Goal: Task Accomplishment & Management: Use online tool/utility

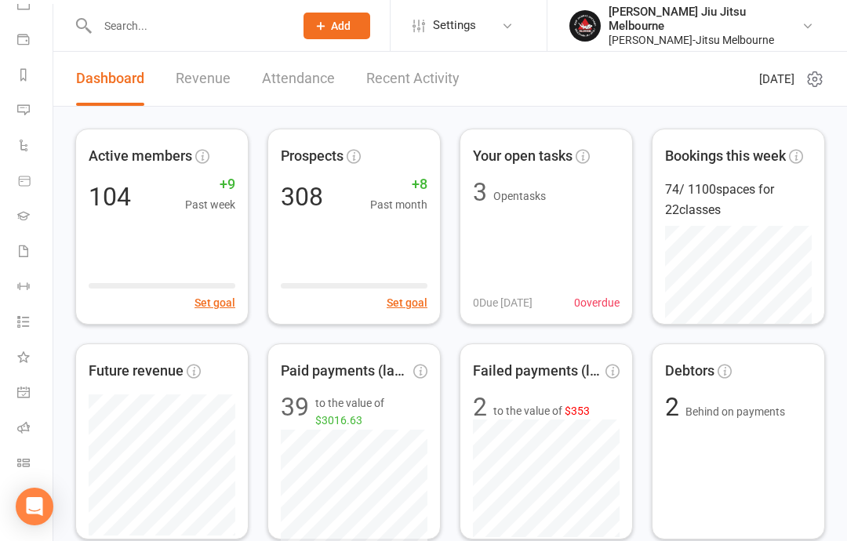
scroll to position [162, 2]
click at [11, 462] on li "Class check-in" at bounding box center [24, 464] width 53 height 35
click at [20, 453] on link "Class check-in" at bounding box center [34, 464] width 35 height 35
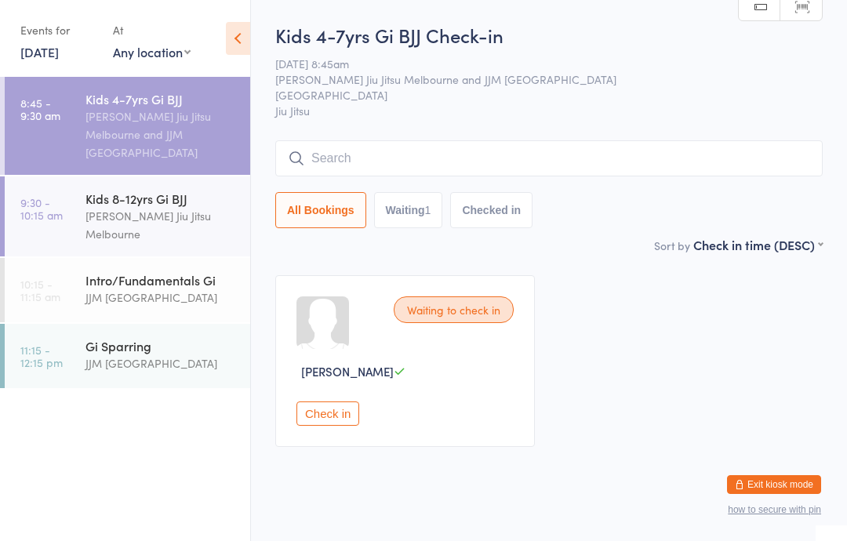
click at [474, 152] on input "search" at bounding box center [548, 158] width 547 height 36
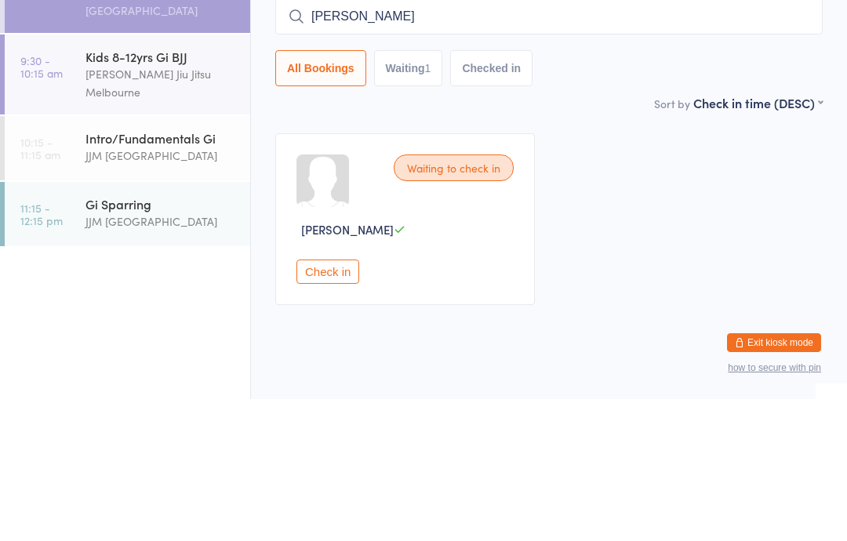
type input "[PERSON_NAME]"
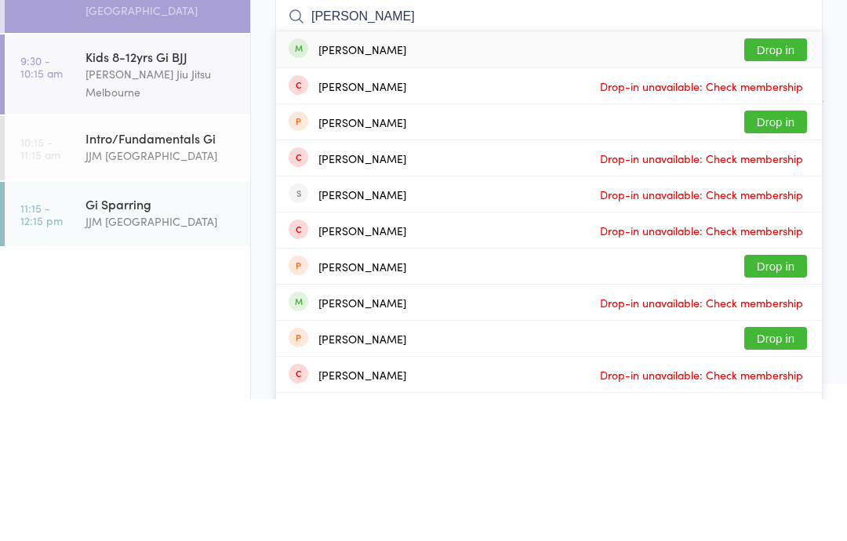
click at [794, 180] on button "Drop in" at bounding box center [775, 191] width 63 height 23
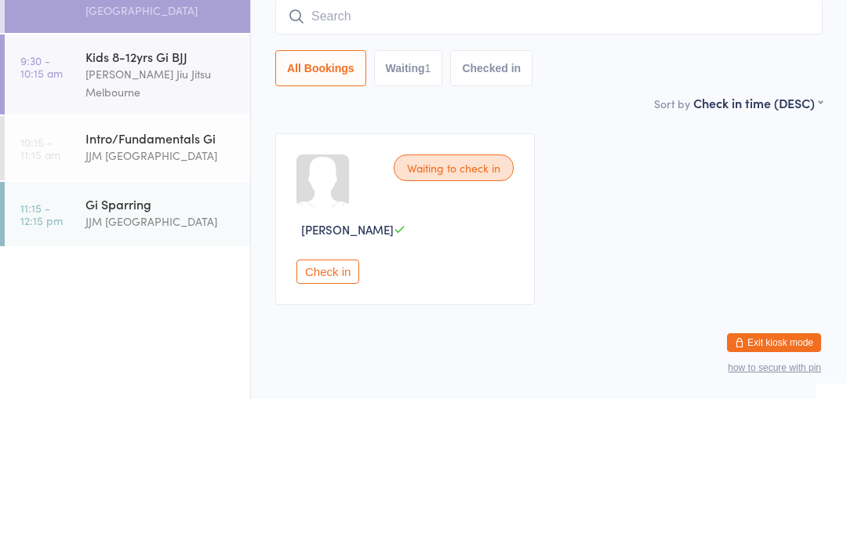
scroll to position [33, 0]
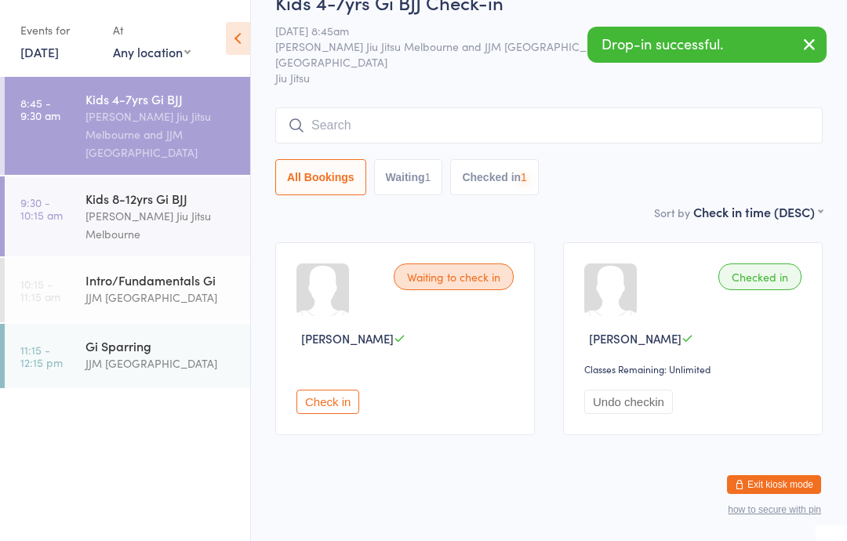
click at [411, 118] on input "search" at bounding box center [548, 125] width 547 height 36
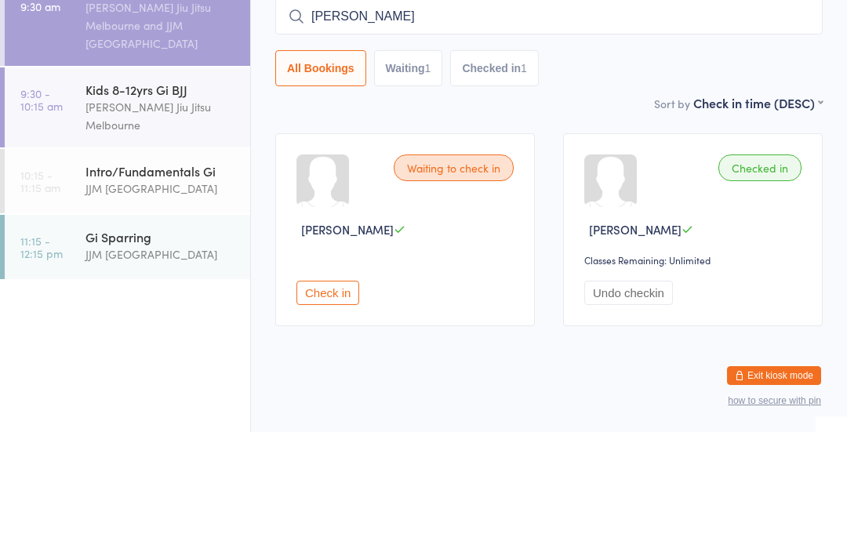
type input "[PERSON_NAME]"
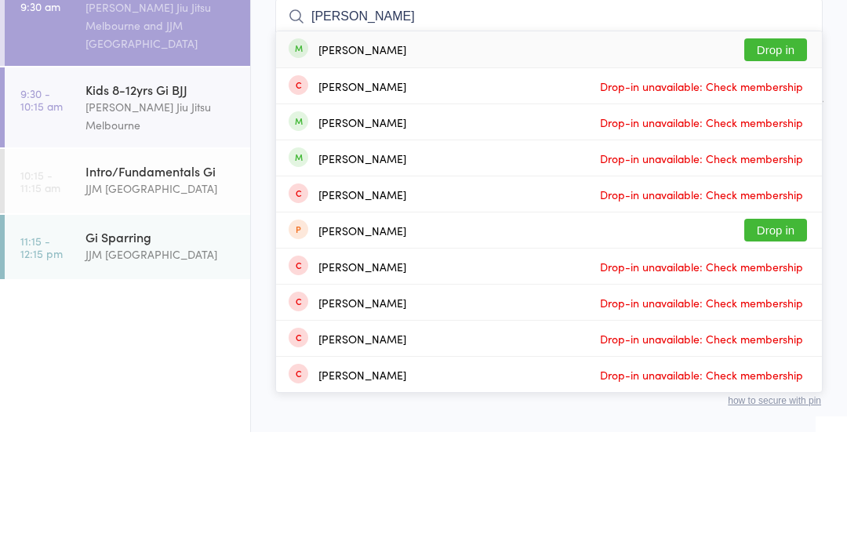
click at [787, 147] on button "Drop in" at bounding box center [775, 158] width 63 height 23
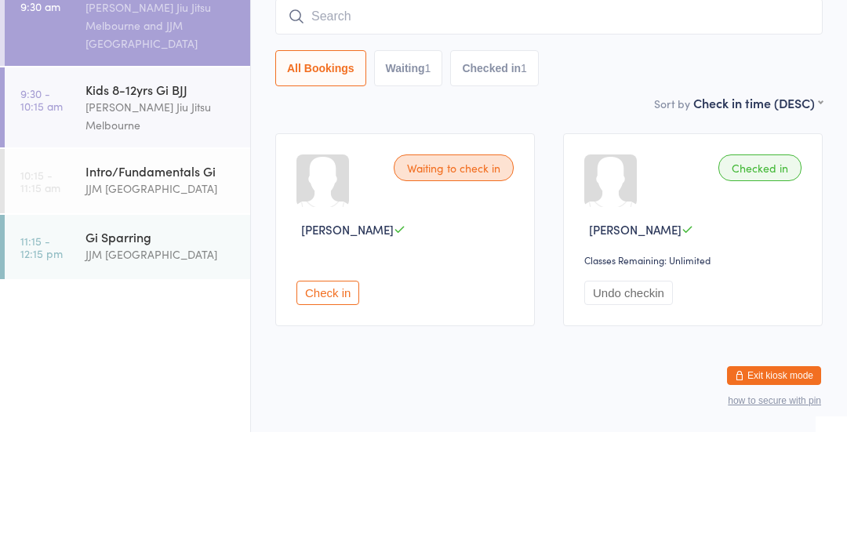
scroll to position [54, 0]
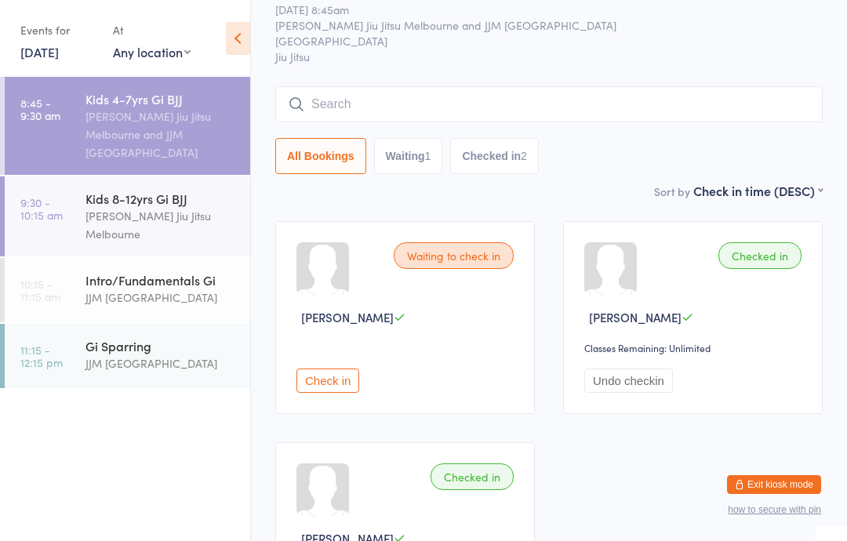
click at [551, 88] on input "search" at bounding box center [548, 104] width 547 height 36
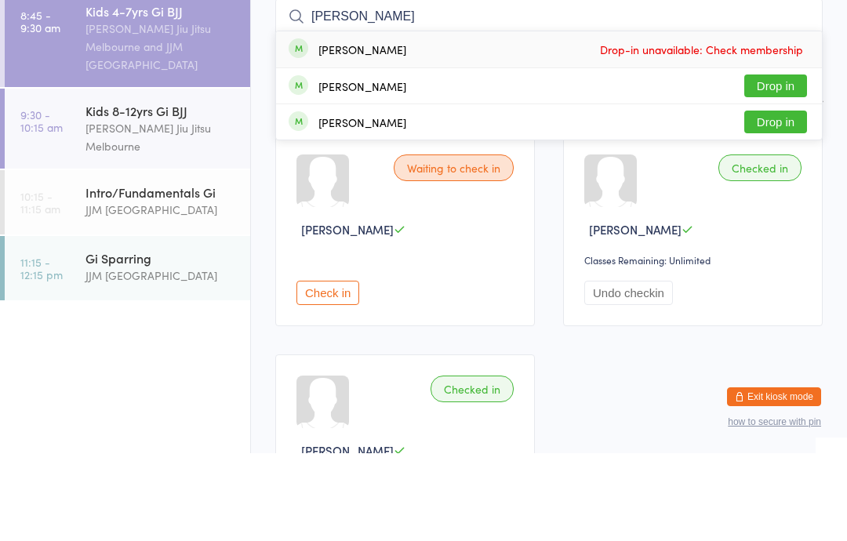
type input "[PERSON_NAME]"
click at [774, 162] on button "Drop in" at bounding box center [775, 173] width 63 height 23
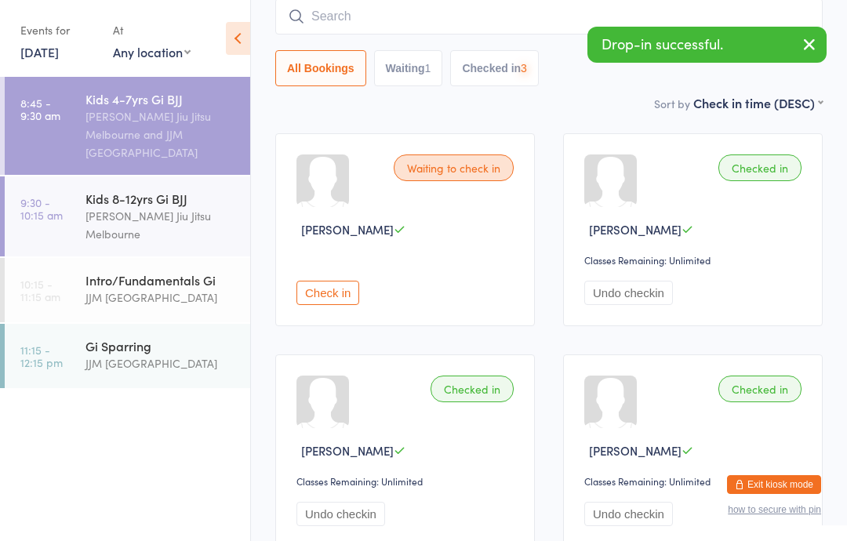
click at [499, 19] on input "search" at bounding box center [548, 16] width 547 height 36
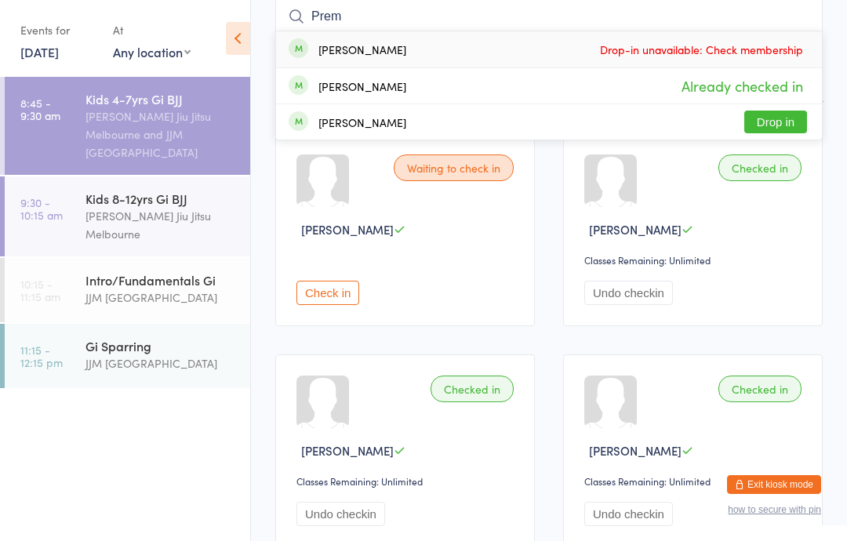
type input "Prem"
click at [774, 107] on div "[PERSON_NAME] Drop in" at bounding box center [549, 121] width 546 height 35
type input "P"
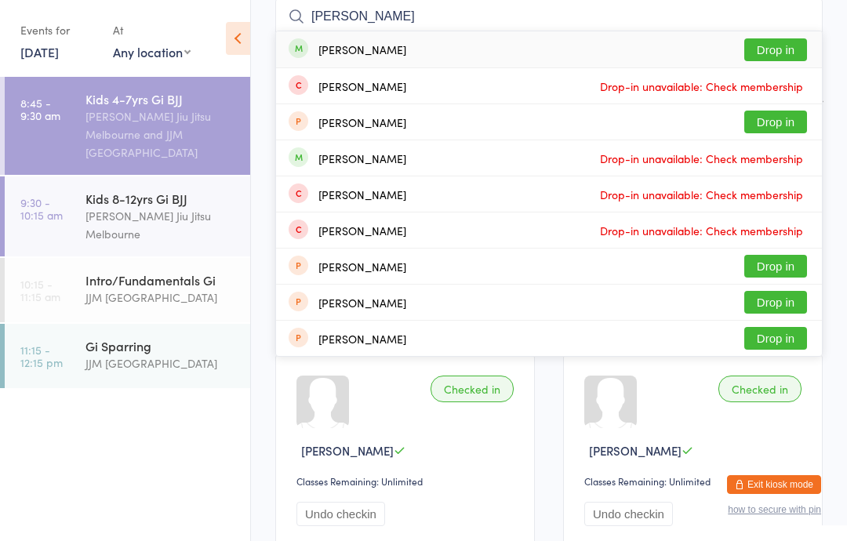
type input "[PERSON_NAME]"
click at [536, 48] on div "[PERSON_NAME] Drop in" at bounding box center [549, 49] width 546 height 36
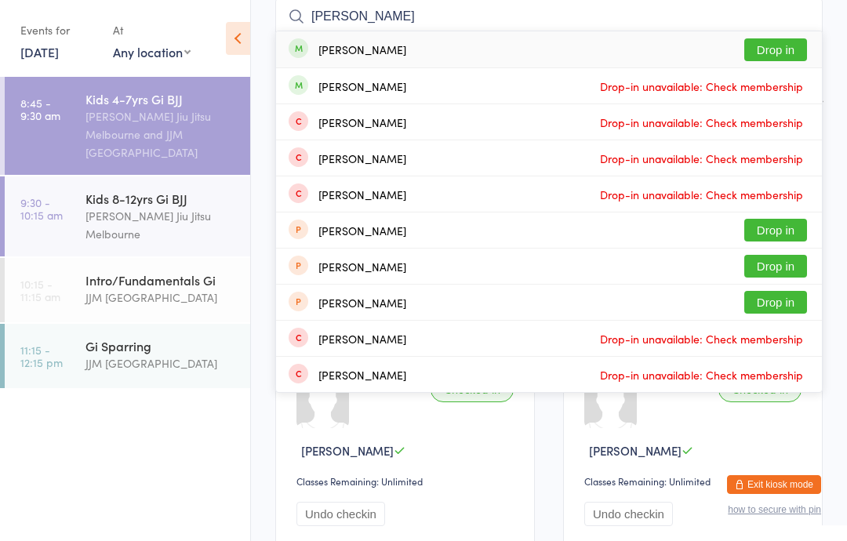
type input "[PERSON_NAME]"
click at [770, 53] on button "Drop in" at bounding box center [775, 49] width 63 height 23
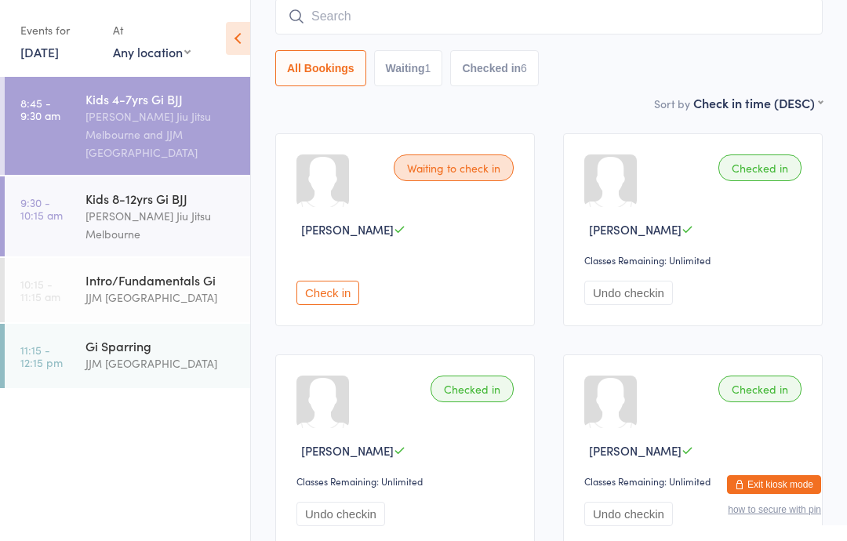
click at [231, 104] on div "Kids 4-7yrs Gi BJJ" at bounding box center [160, 98] width 151 height 17
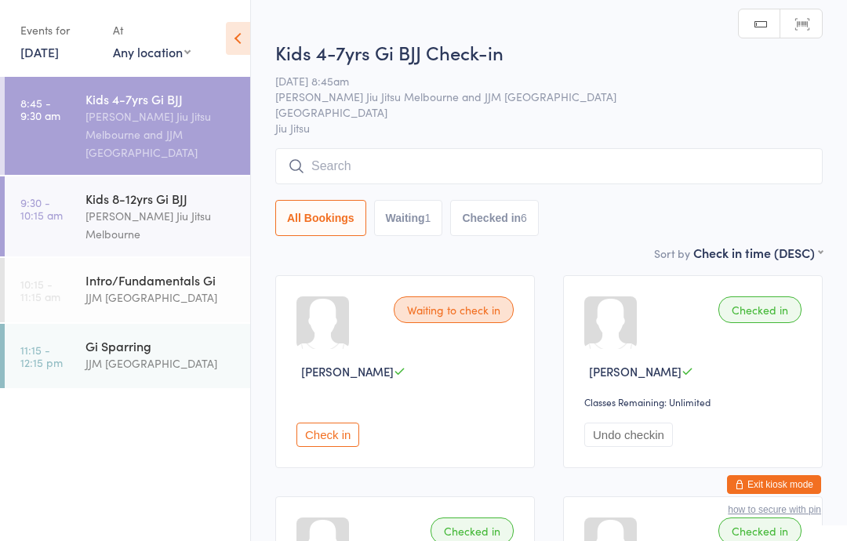
click at [434, 150] on input "search" at bounding box center [548, 166] width 547 height 36
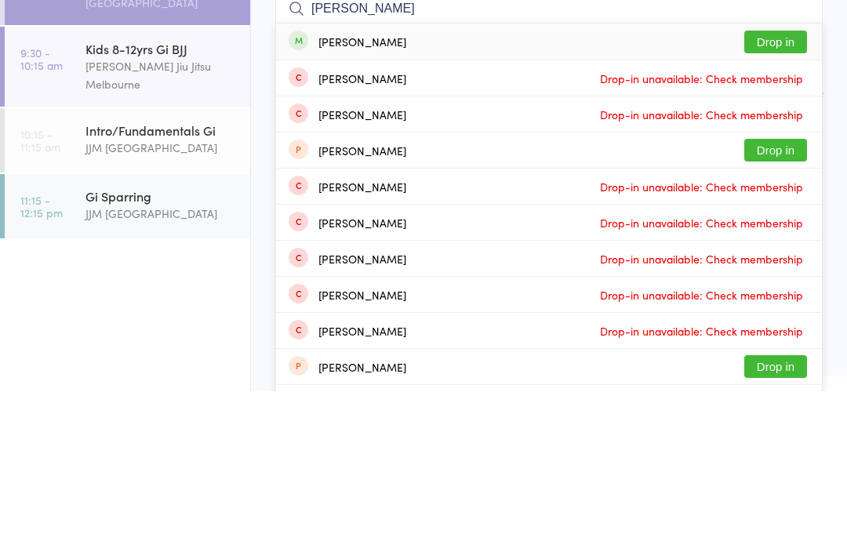
type input "[PERSON_NAME]"
click at [770, 180] on button "Drop in" at bounding box center [775, 191] width 63 height 23
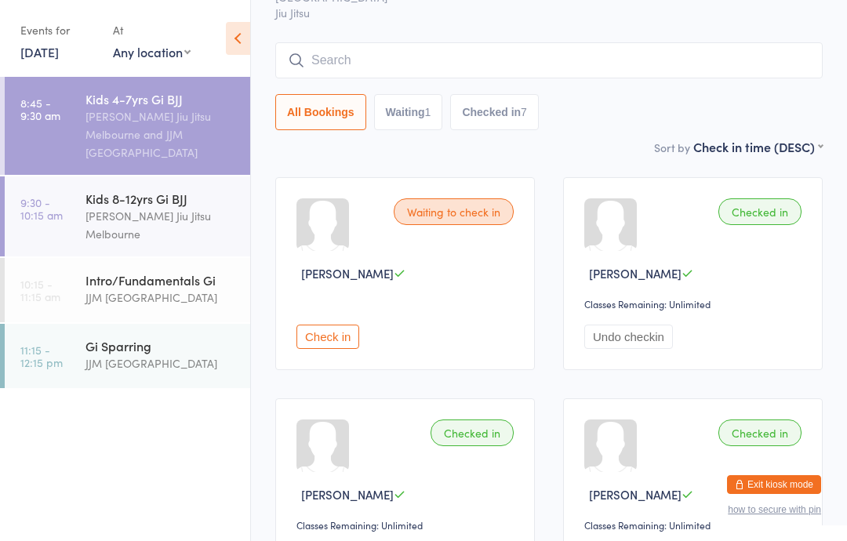
scroll to position [88, 0]
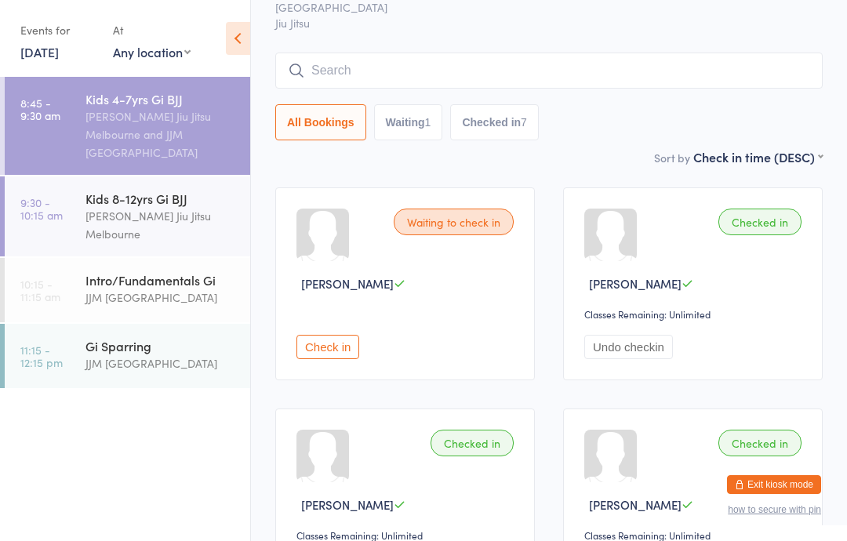
click at [714, 77] on input "search" at bounding box center [548, 71] width 547 height 36
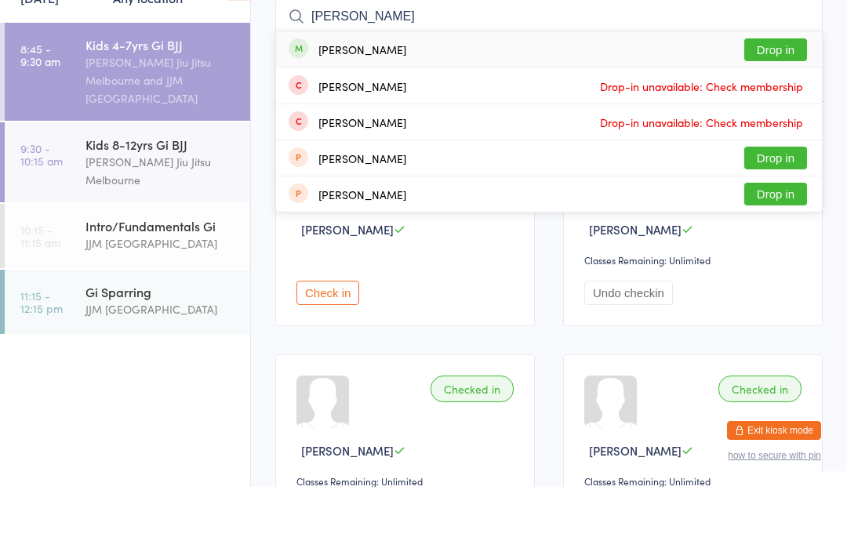
type input "[PERSON_NAME]"
click at [786, 93] on button "Drop in" at bounding box center [775, 104] width 63 height 23
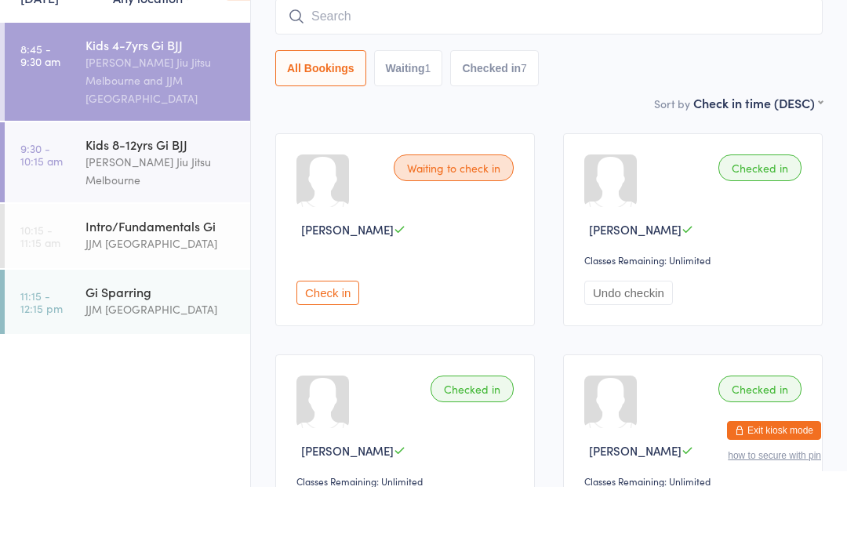
scroll to position [142, 0]
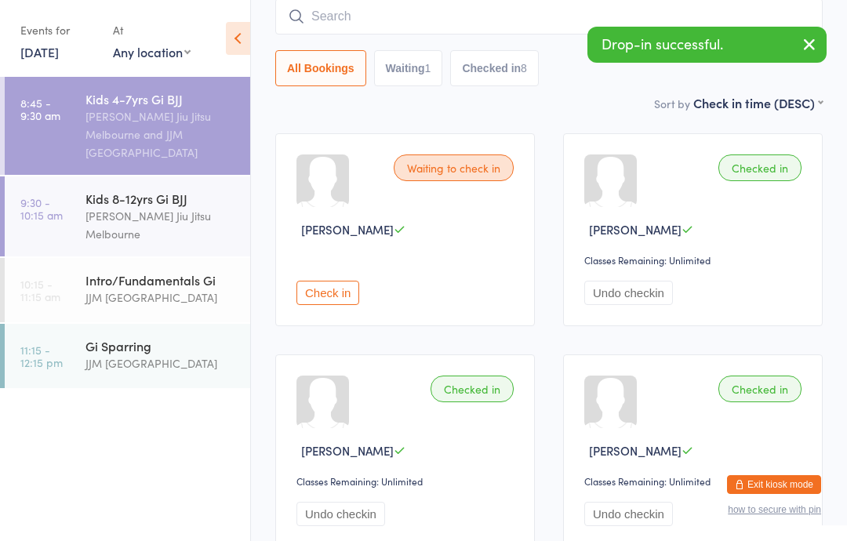
click at [82, 213] on link "9:30 - 10:15 am Kids 8-12yrs Gi BJJ [PERSON_NAME]" at bounding box center [127, 216] width 245 height 80
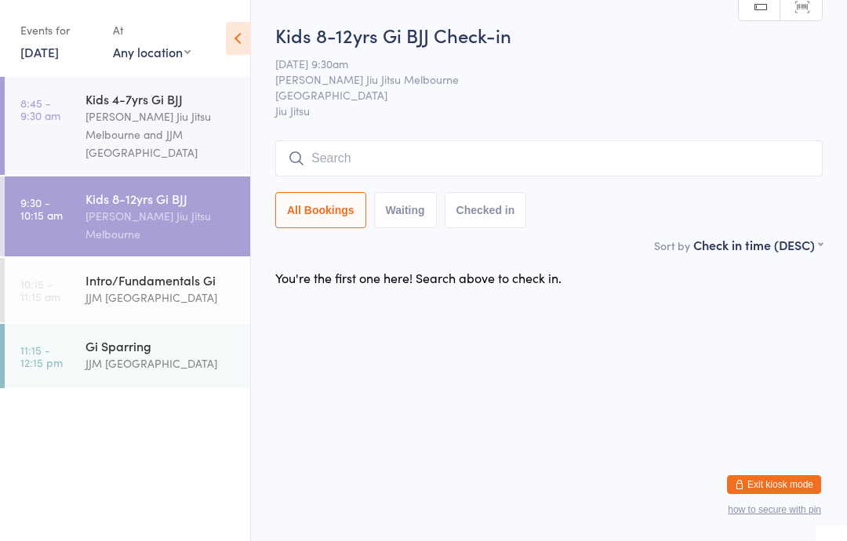
click at [702, 169] on input "search" at bounding box center [548, 158] width 547 height 36
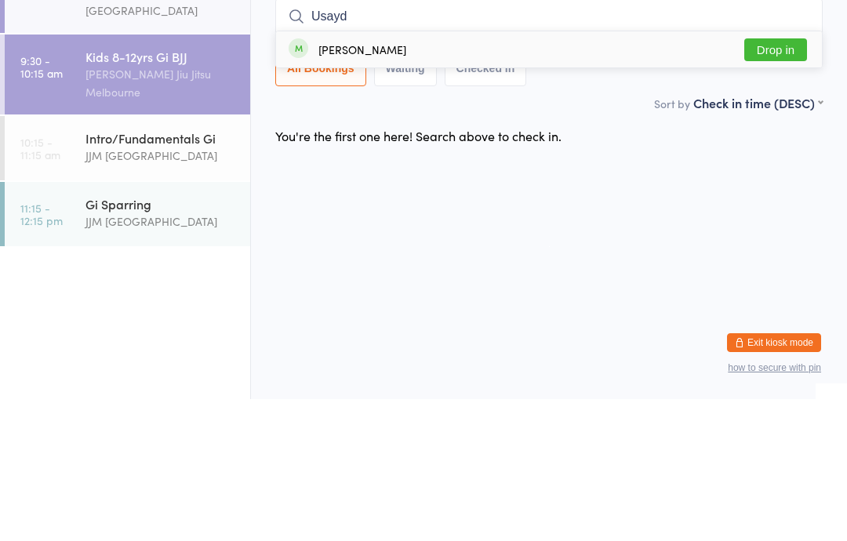
type input "Usayd"
click at [774, 180] on button "Drop in" at bounding box center [775, 191] width 63 height 23
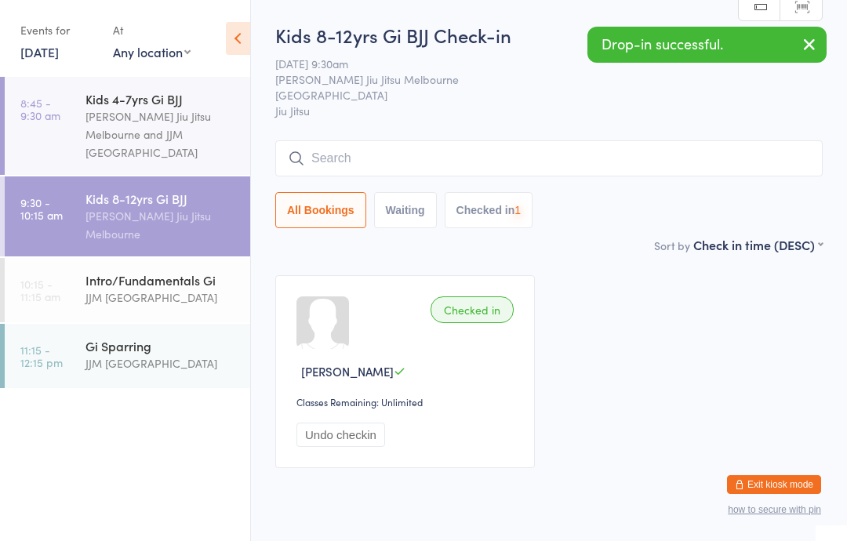
click at [714, 158] on input "search" at bounding box center [548, 158] width 547 height 36
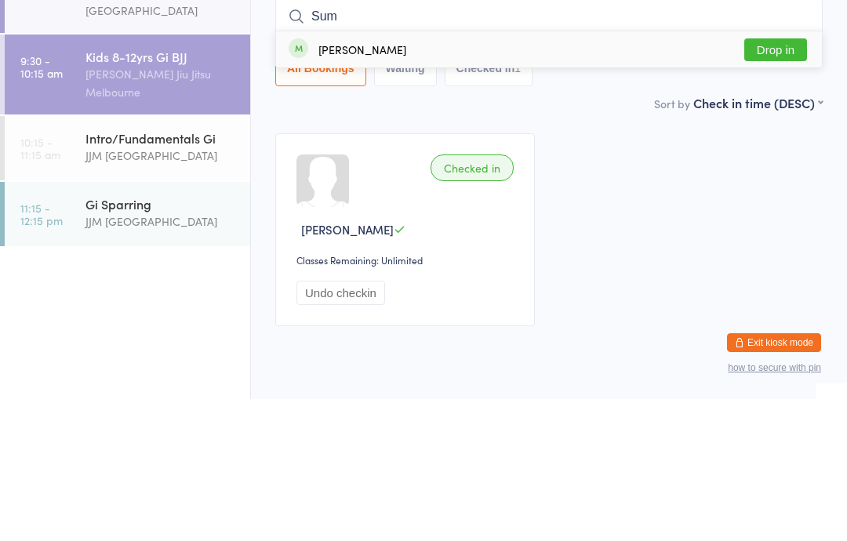
type input "Sum"
click at [723, 173] on div "[PERSON_NAME] Drop in" at bounding box center [549, 191] width 546 height 36
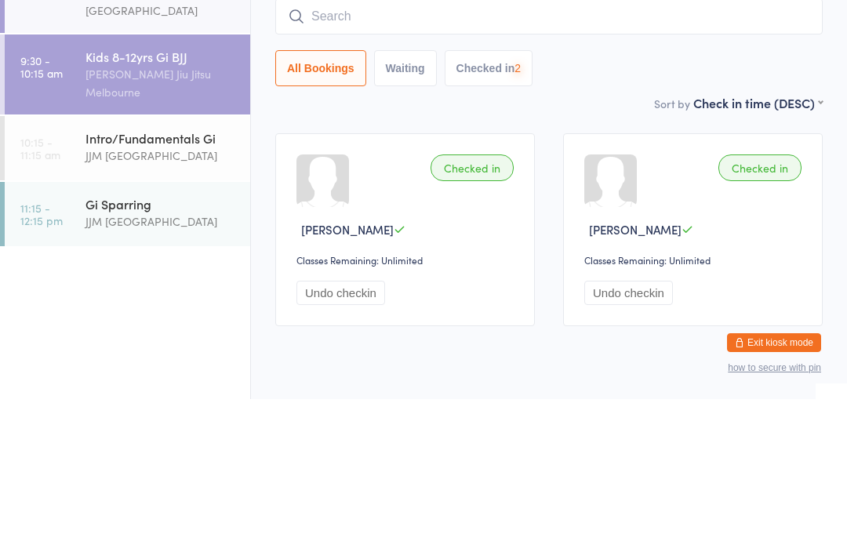
click at [747, 192] on div "All Bookings Waiting Checked in 2" at bounding box center [548, 210] width 547 height 36
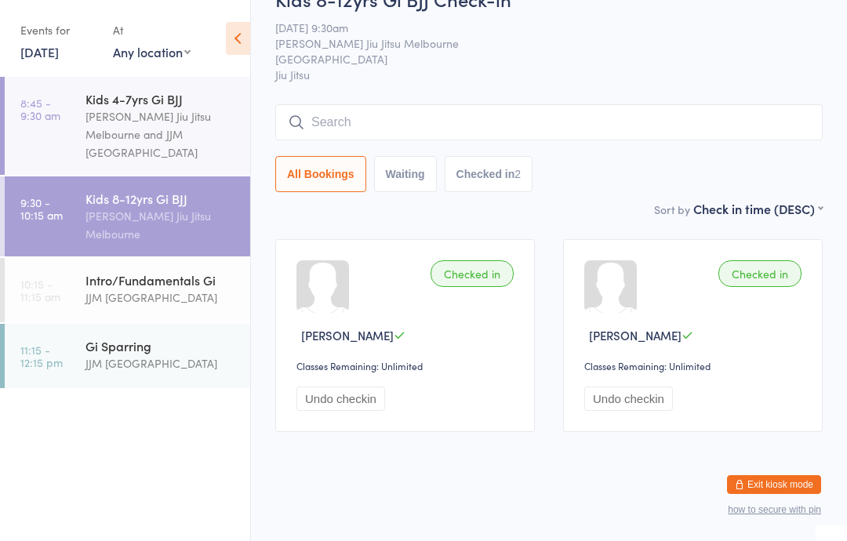
click at [122, 126] on div "[PERSON_NAME] Jiu Jitsu Melbourne and JJM [GEOGRAPHIC_DATA]" at bounding box center [160, 134] width 151 height 54
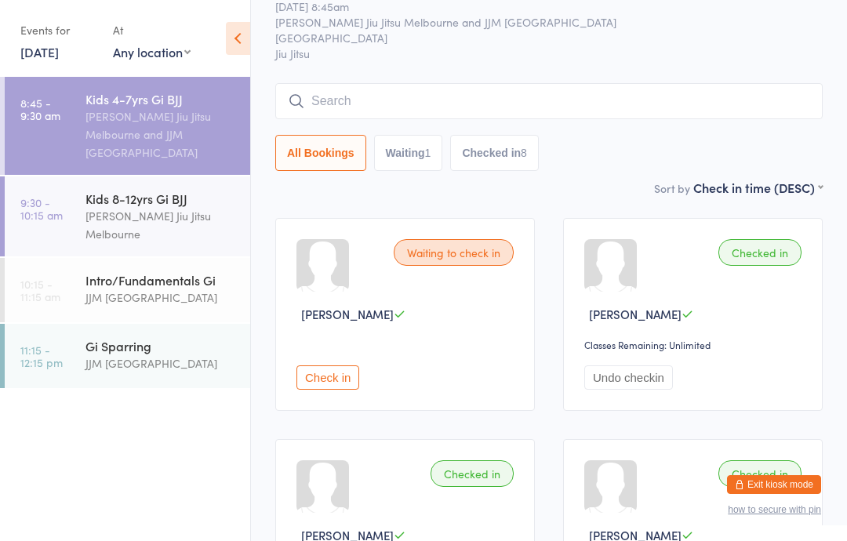
scroll to position [56, 0]
click at [535, 105] on input "search" at bounding box center [548, 103] width 547 height 36
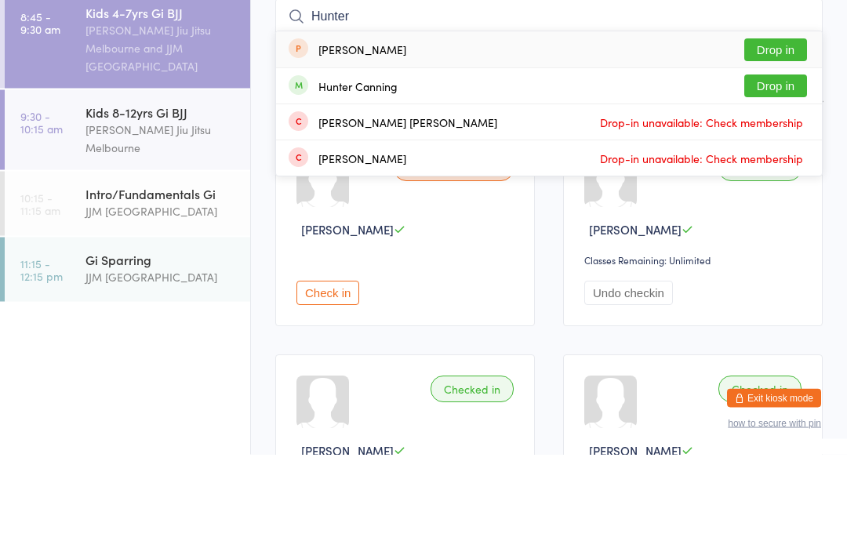
type input "Hunter"
click at [777, 162] on button "Drop in" at bounding box center [775, 173] width 63 height 23
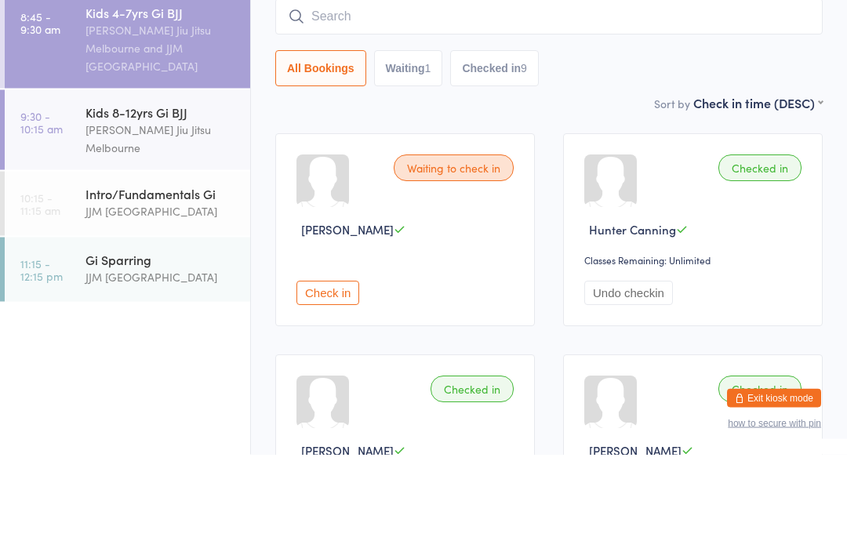
click at [605, 137] on div "All Bookings Waiting 1 Checked in 9" at bounding box center [548, 155] width 547 height 36
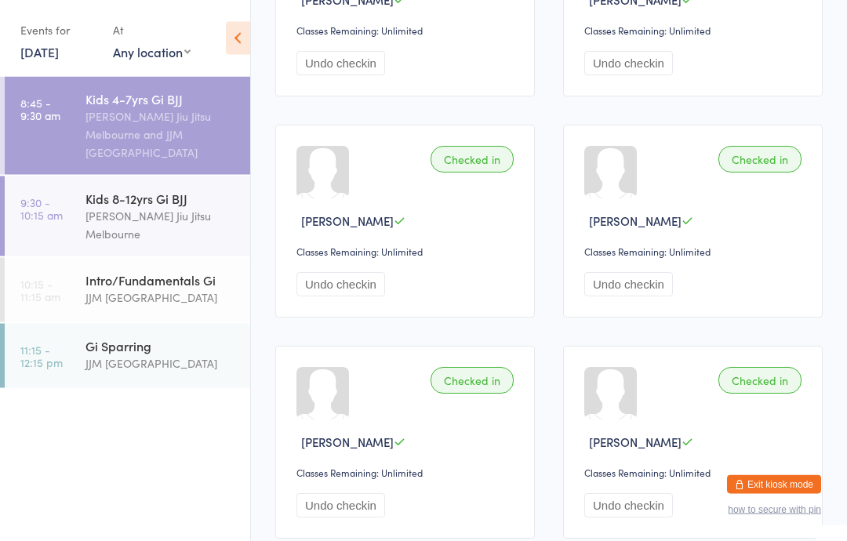
scroll to position [888, 0]
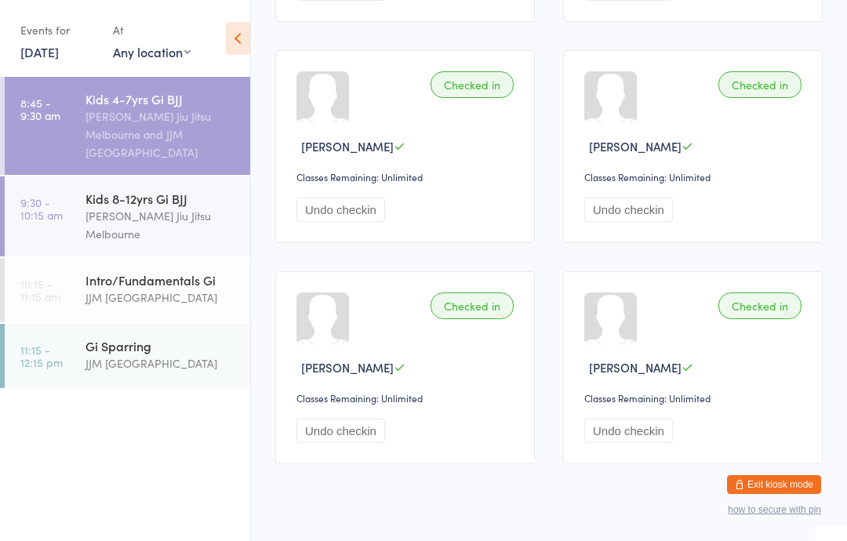
click at [135, 115] on div "[PERSON_NAME] Jiu Jitsu Melbourne and JJM [GEOGRAPHIC_DATA]" at bounding box center [160, 134] width 151 height 54
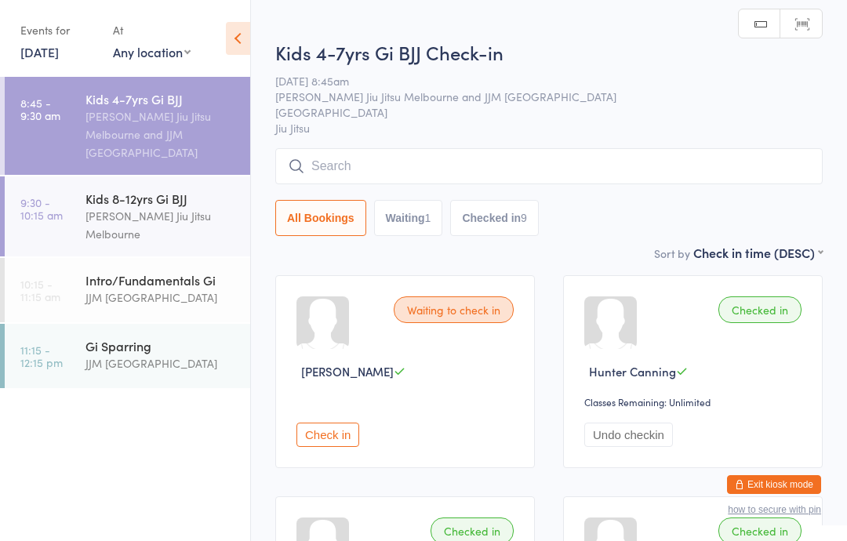
click at [382, 158] on input "search" at bounding box center [548, 166] width 547 height 36
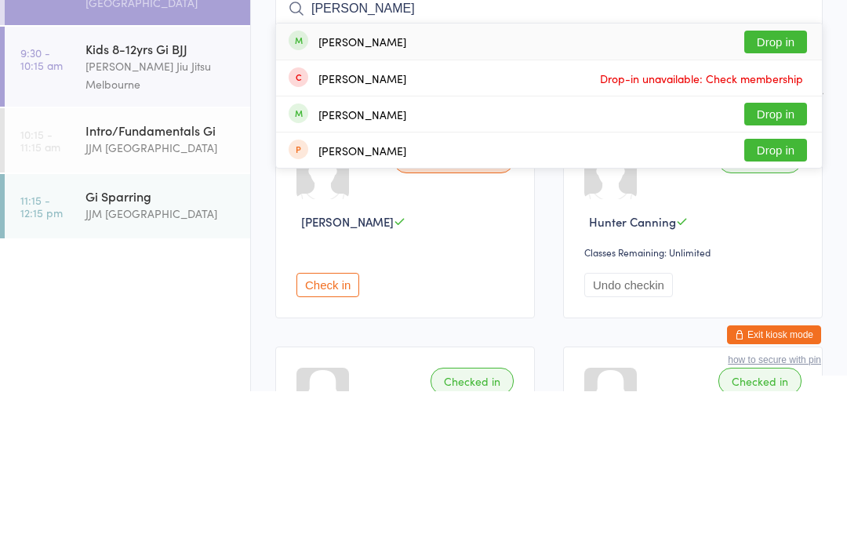
type input "[PERSON_NAME]"
click at [398, 183] on div "[PERSON_NAME]" at bounding box center [348, 191] width 118 height 17
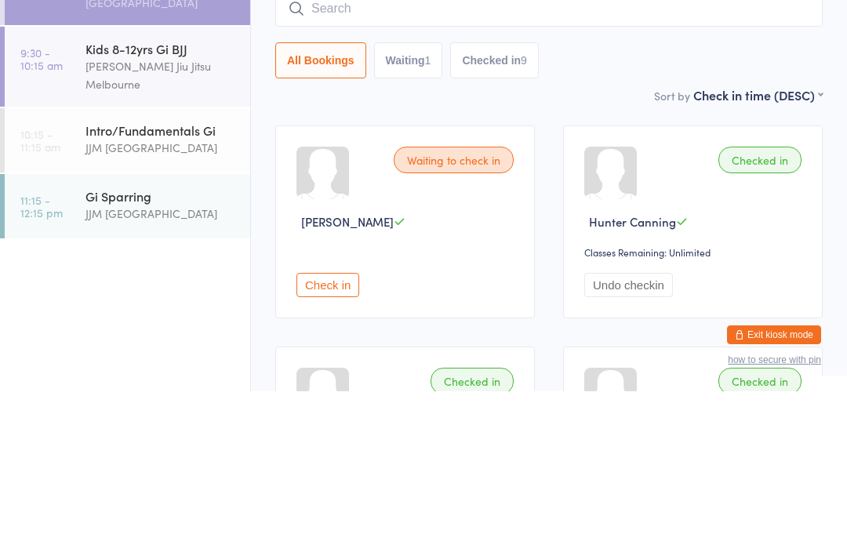
scroll to position [150, 0]
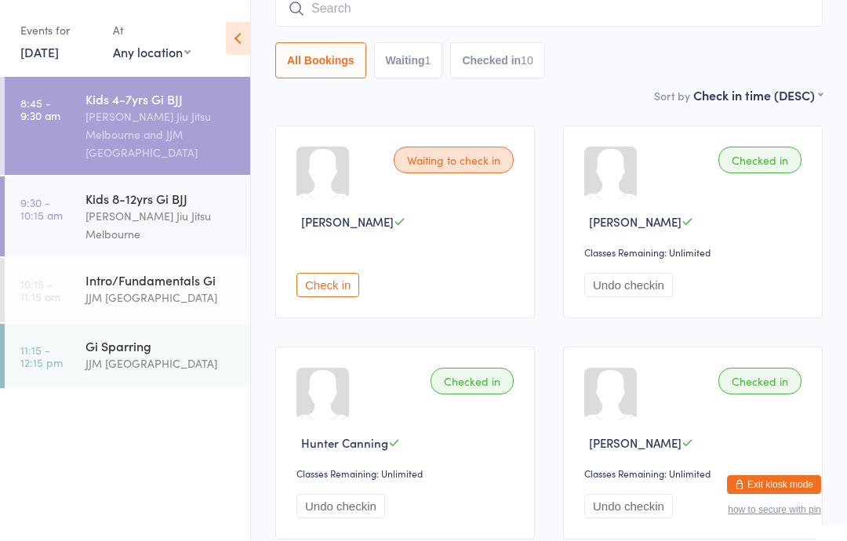
click at [776, 147] on div "Checked in [PERSON_NAME] Classes Remaining: Unlimited Undo checkin" at bounding box center [693, 221] width 260 height 193
click at [767, 164] on div "Checked in" at bounding box center [759, 160] width 83 height 27
click at [465, 13] on input "search" at bounding box center [548, 9] width 547 height 36
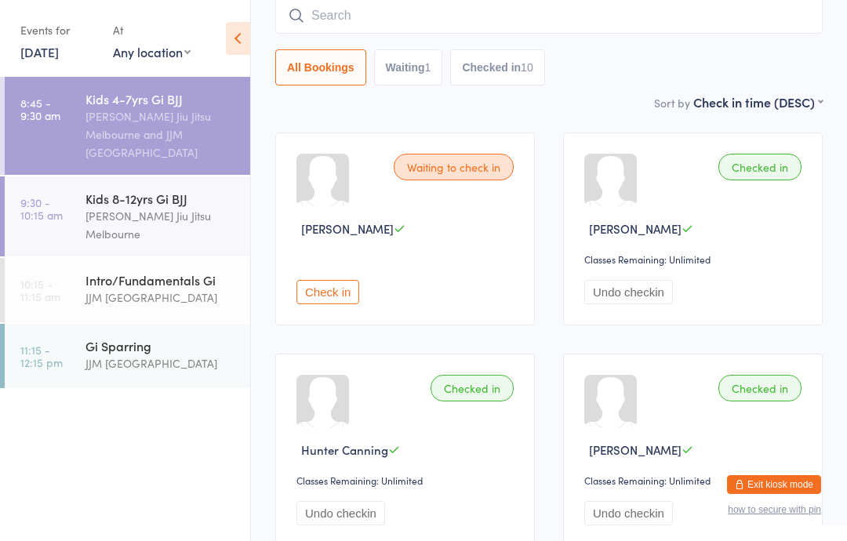
scroll to position [142, 0]
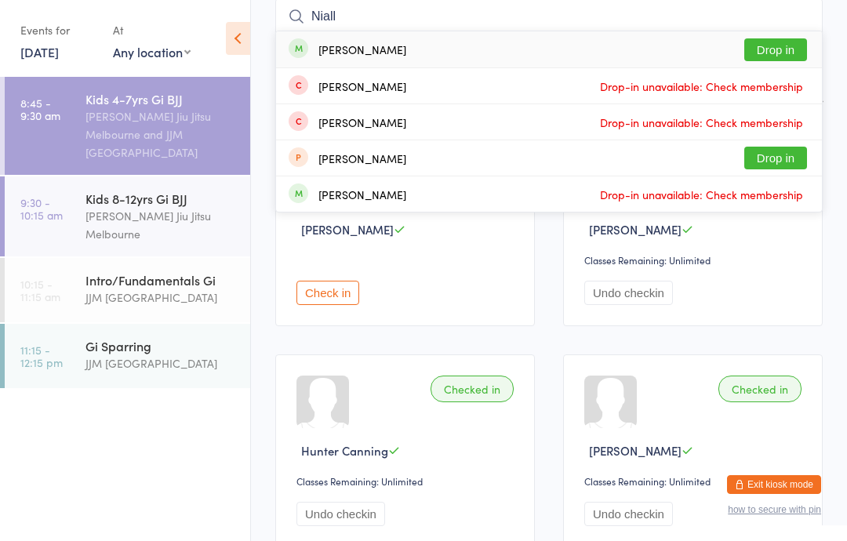
type input "Niall"
click at [779, 48] on button "Drop in" at bounding box center [775, 49] width 63 height 23
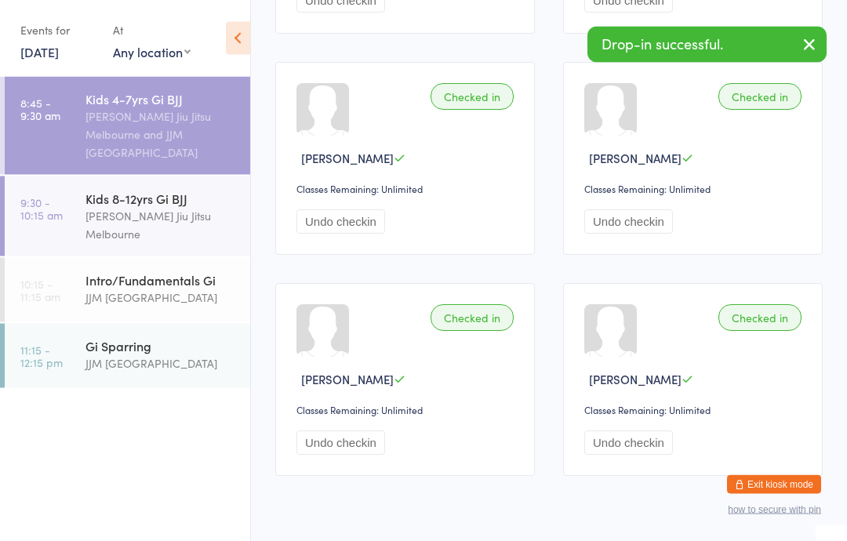
scroll to position [1113, 0]
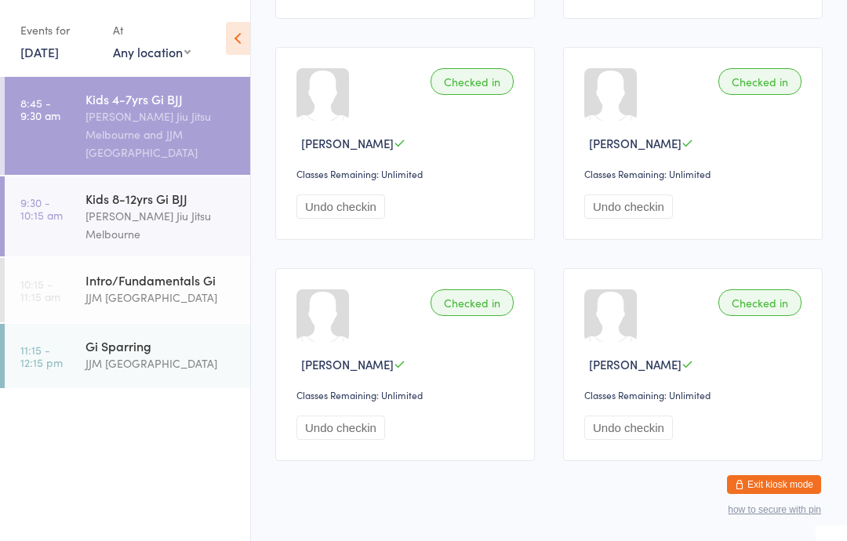
click at [166, 207] on div "Kids 8-12yrs Gi BJJ" at bounding box center [160, 198] width 151 height 17
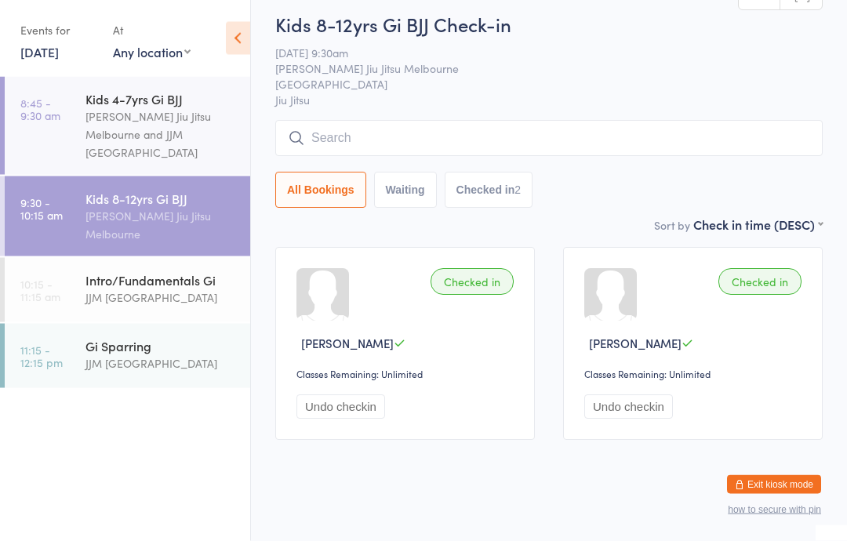
scroll to position [54, 0]
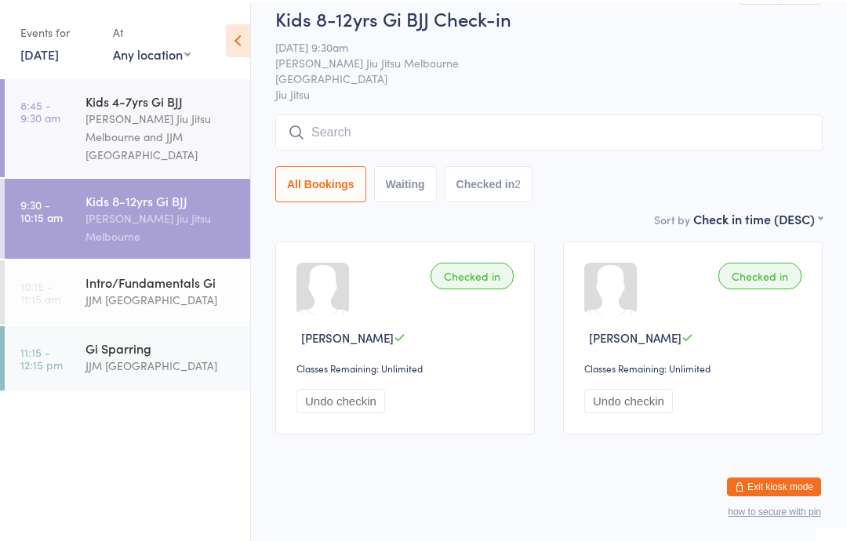
click at [481, 112] on input "search" at bounding box center [548, 130] width 547 height 36
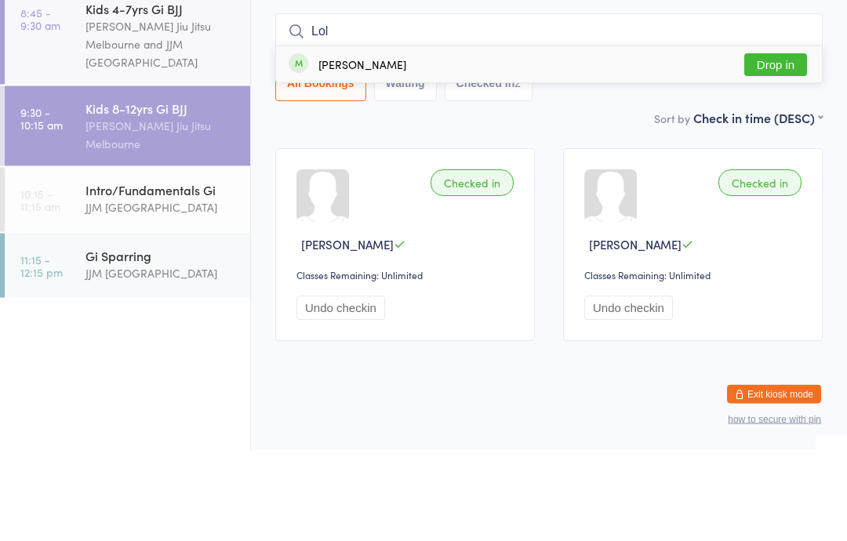
type input "Lol"
click at [425, 137] on div "[PERSON_NAME] Drop in" at bounding box center [549, 155] width 546 height 36
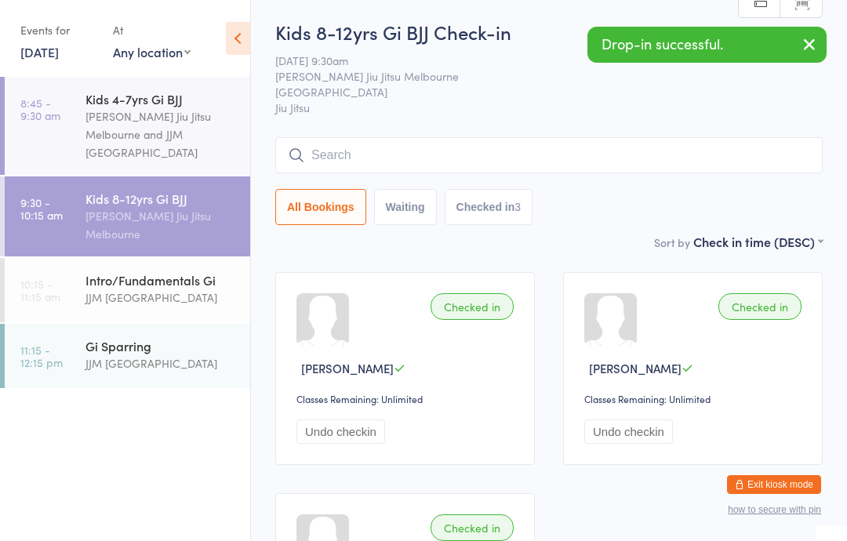
scroll to position [0, 0]
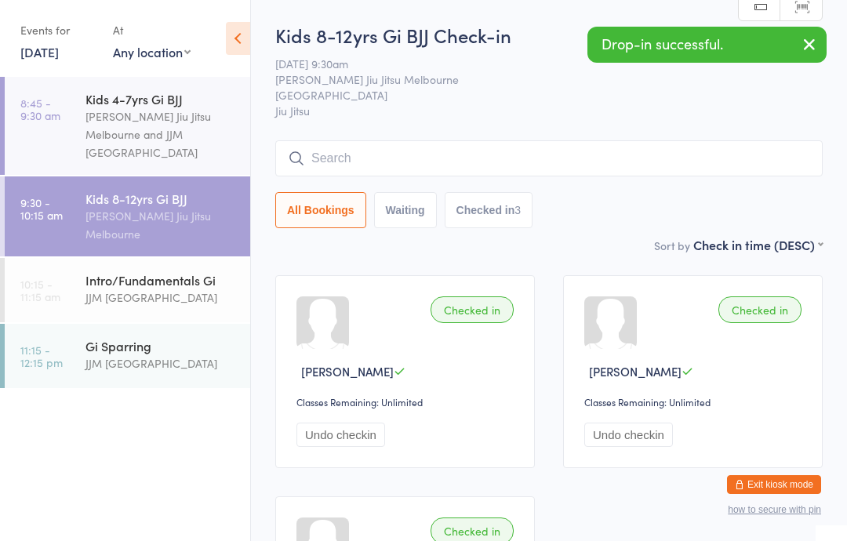
click at [464, 163] on input "search" at bounding box center [548, 158] width 547 height 36
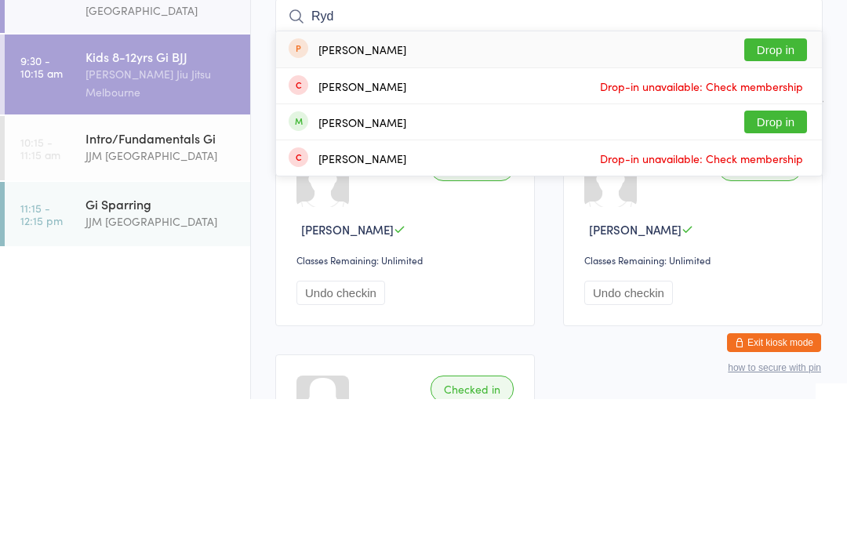
type input "Ryd"
click at [780, 252] on button "Drop in" at bounding box center [775, 263] width 63 height 23
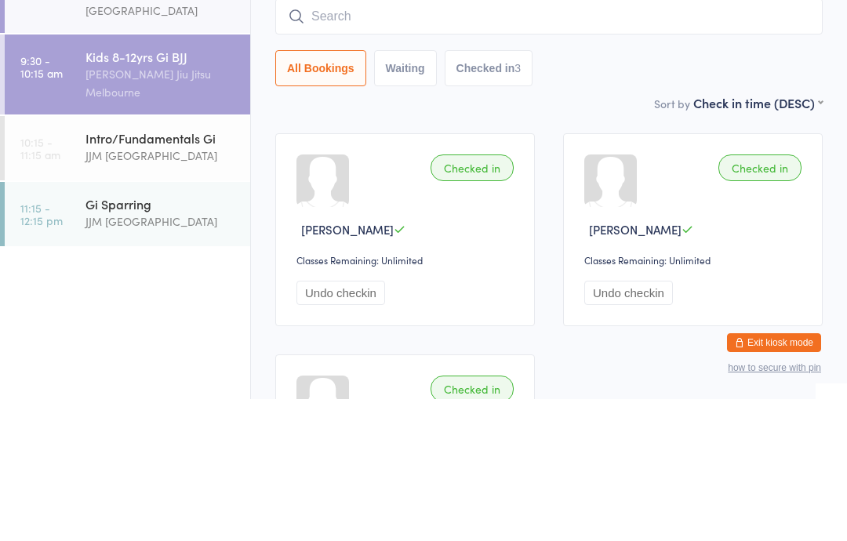
scroll to position [142, 0]
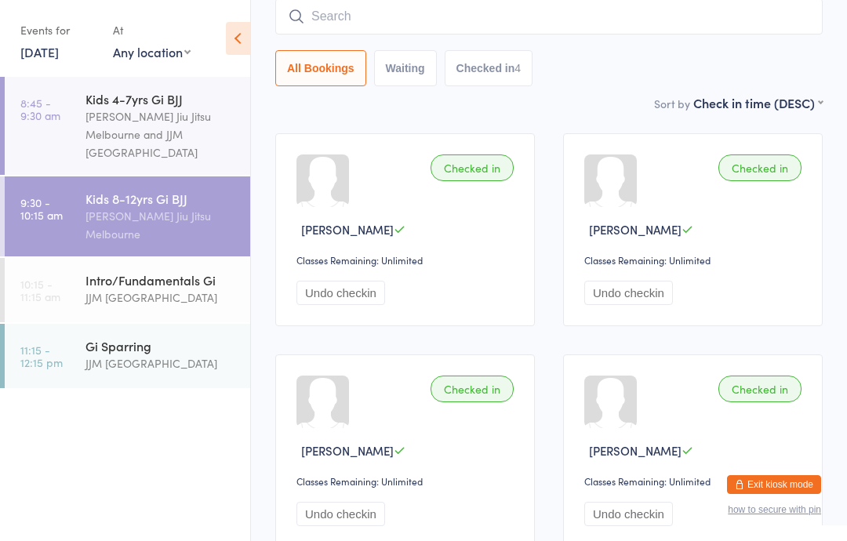
click at [376, 20] on input "search" at bounding box center [548, 16] width 547 height 36
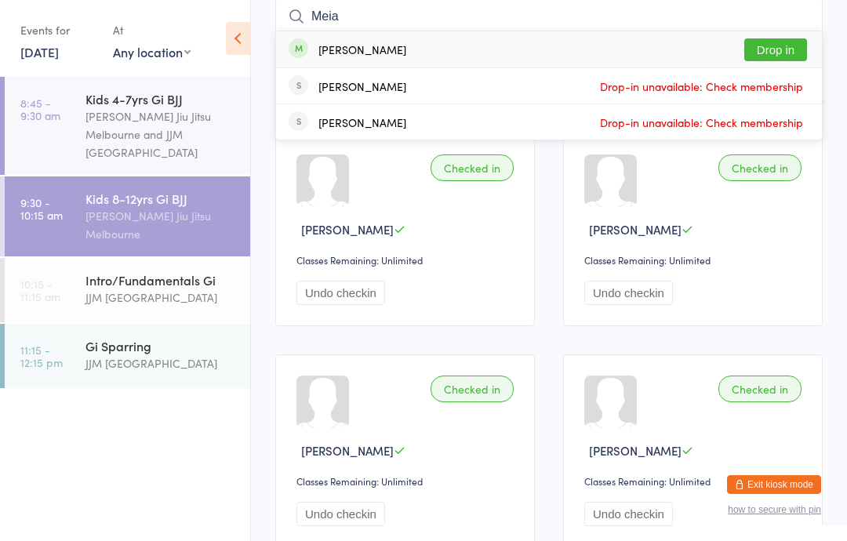
type input "Meia"
click at [379, 43] on div "[PERSON_NAME]" at bounding box center [362, 49] width 88 height 13
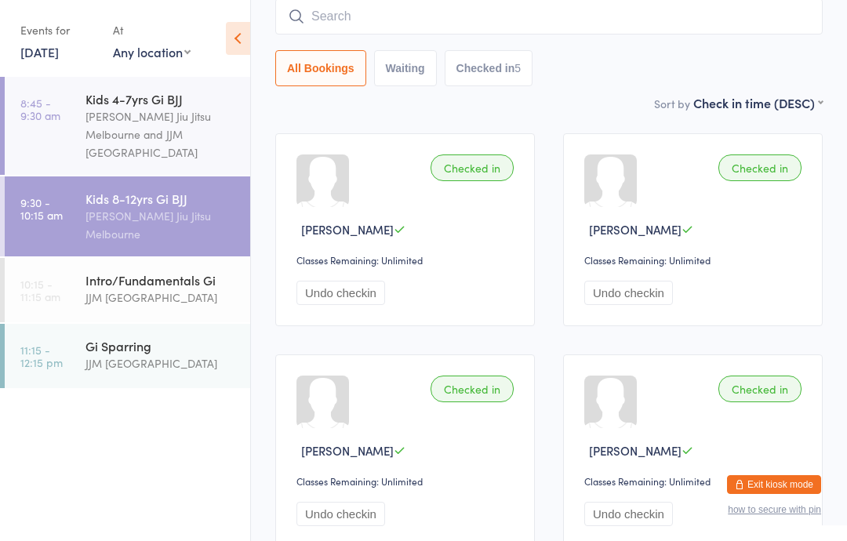
click at [329, 26] on input "search" at bounding box center [548, 16] width 547 height 36
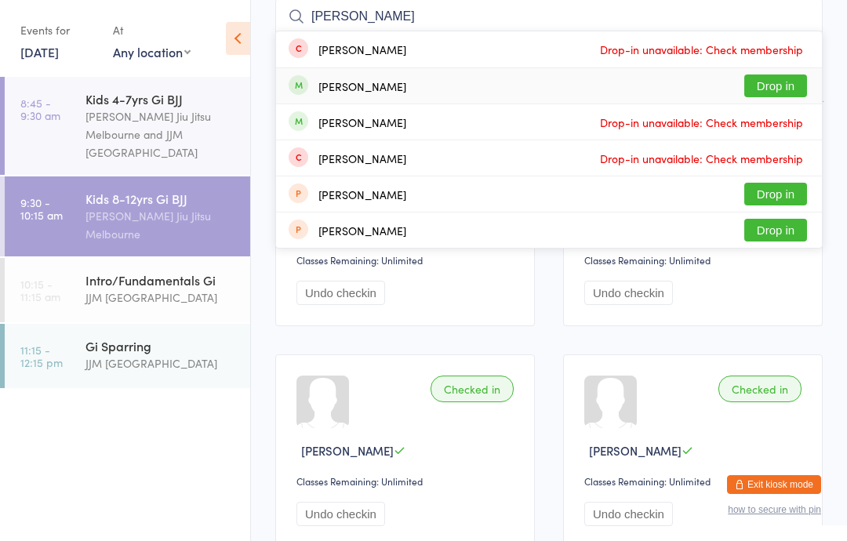
type input "[PERSON_NAME]"
click at [308, 84] on div "[PERSON_NAME]" at bounding box center [348, 86] width 118 height 17
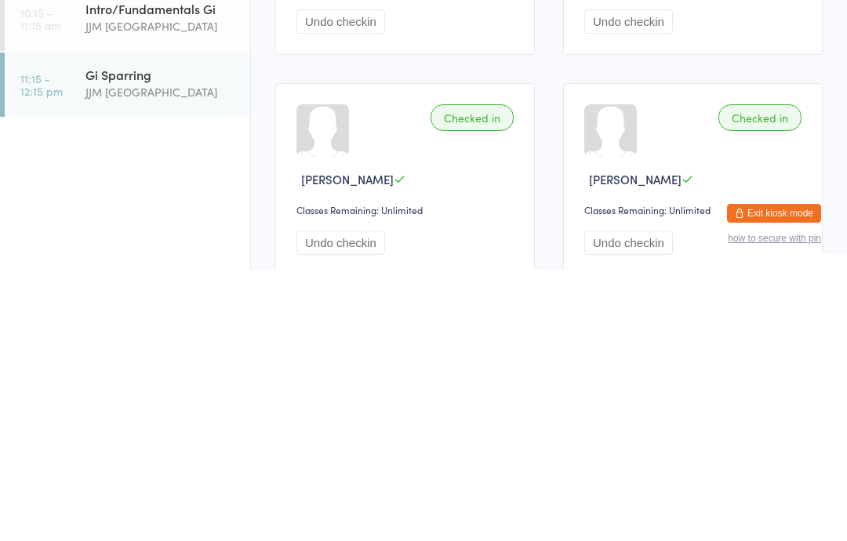
click at [98, 289] on div "JJM [GEOGRAPHIC_DATA]" at bounding box center [160, 298] width 151 height 18
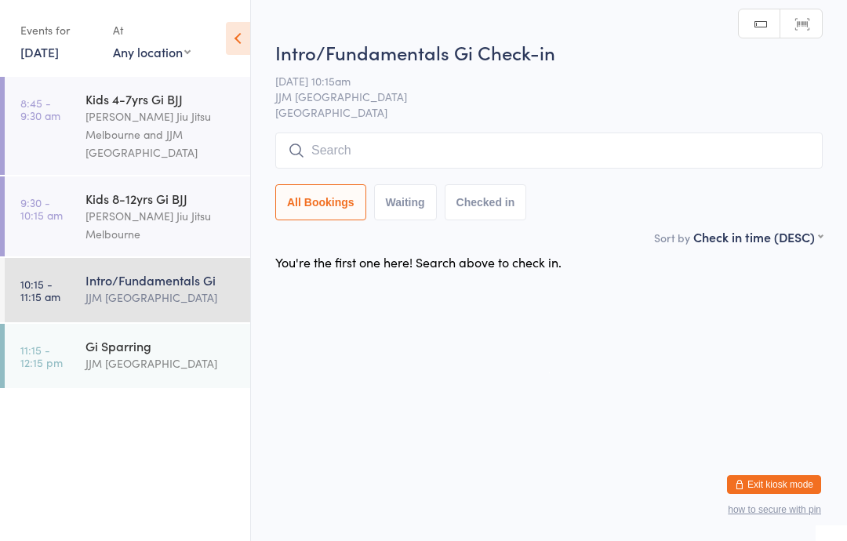
click at [495, 147] on input "search" at bounding box center [548, 151] width 547 height 36
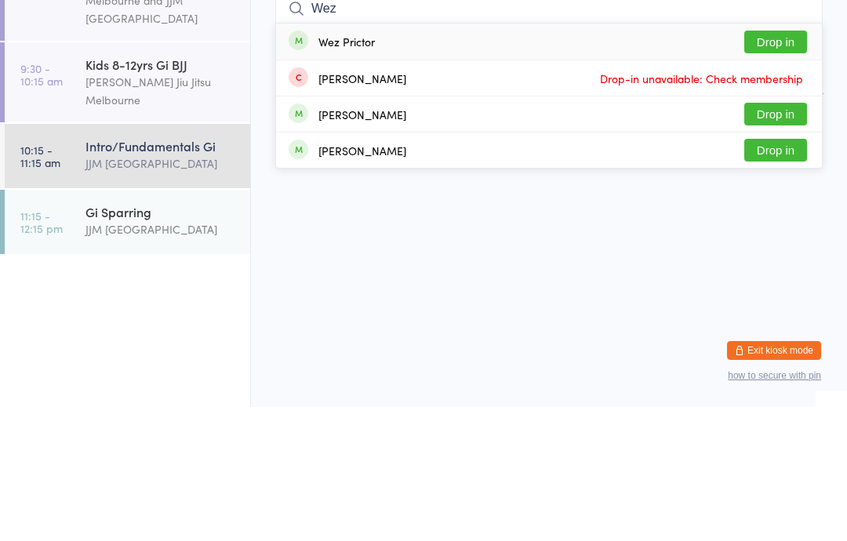
type input "Wez"
click at [325, 169] on div "Wez Prictor" at bounding box center [346, 175] width 56 height 13
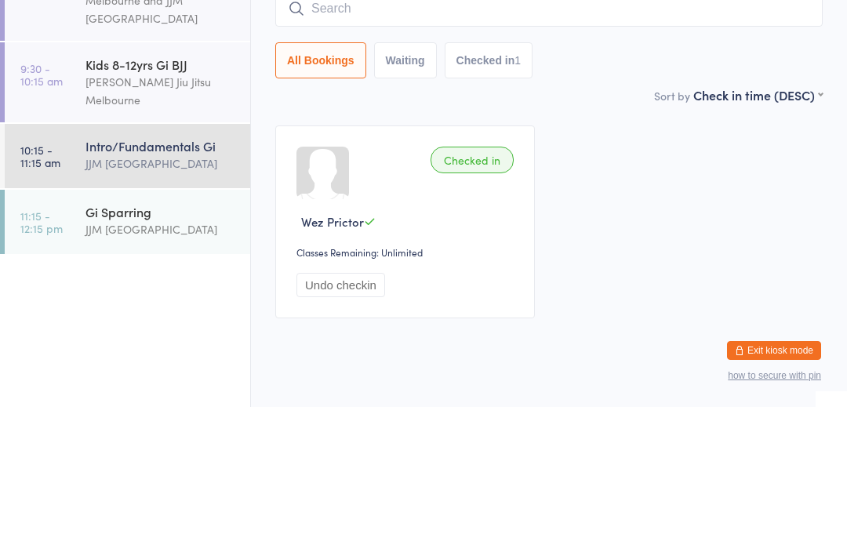
click at [579, 245] on div "Checked in Wez Prictor Classes Remaining: Unlimited Undo checkin" at bounding box center [549, 355] width 576 height 221
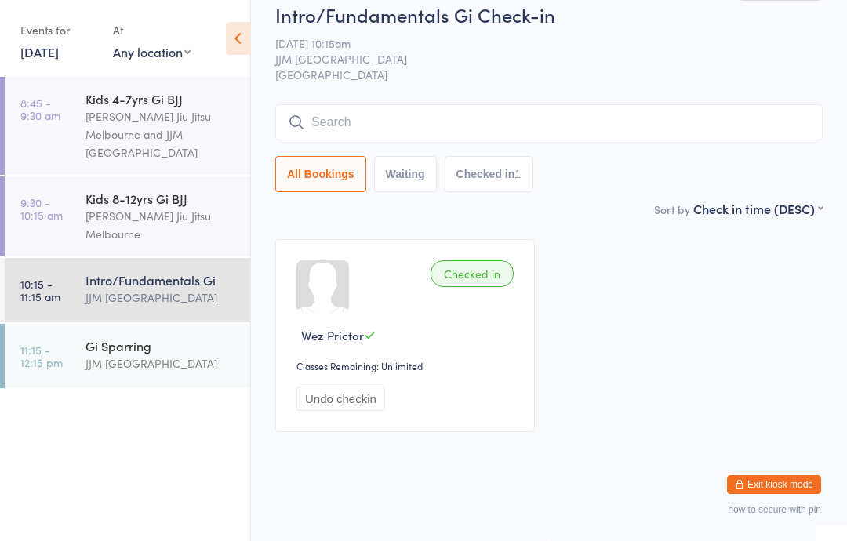
click at [187, 220] on div "[PERSON_NAME] Jiu Jitsu Melbourne" at bounding box center [160, 225] width 151 height 36
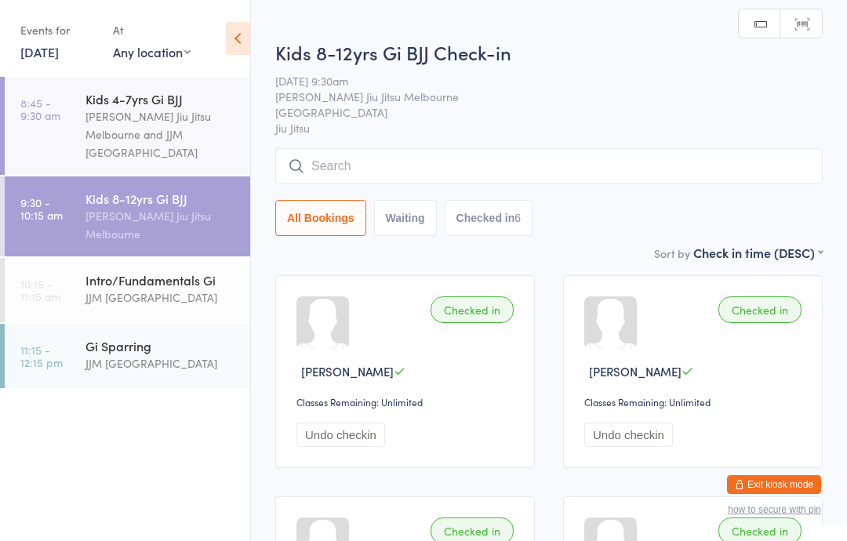
click at [673, 152] on input "search" at bounding box center [548, 166] width 547 height 36
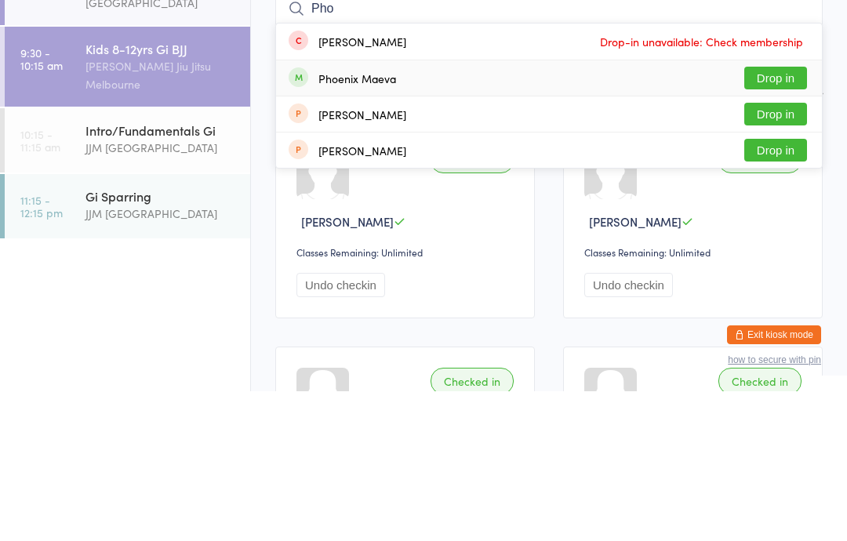
type input "Pho"
click at [787, 216] on button "Drop in" at bounding box center [775, 227] width 63 height 23
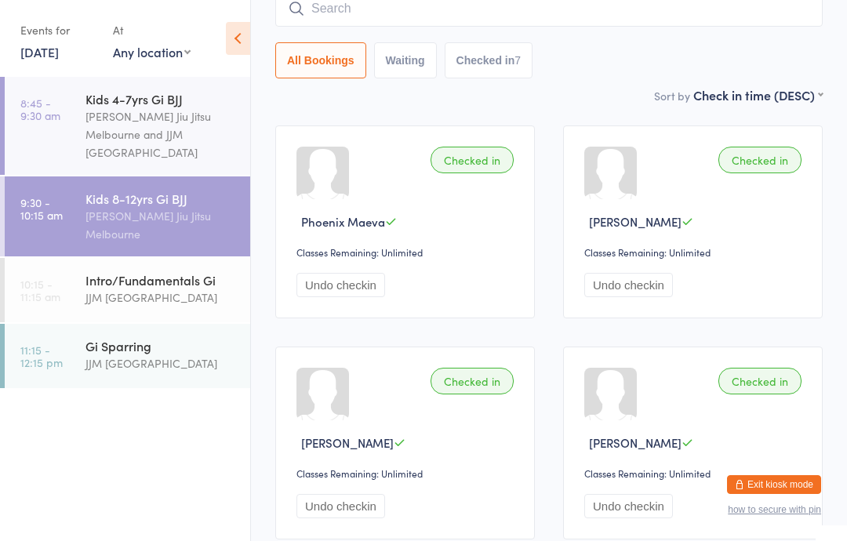
click at [345, 16] on input "search" at bounding box center [548, 9] width 547 height 36
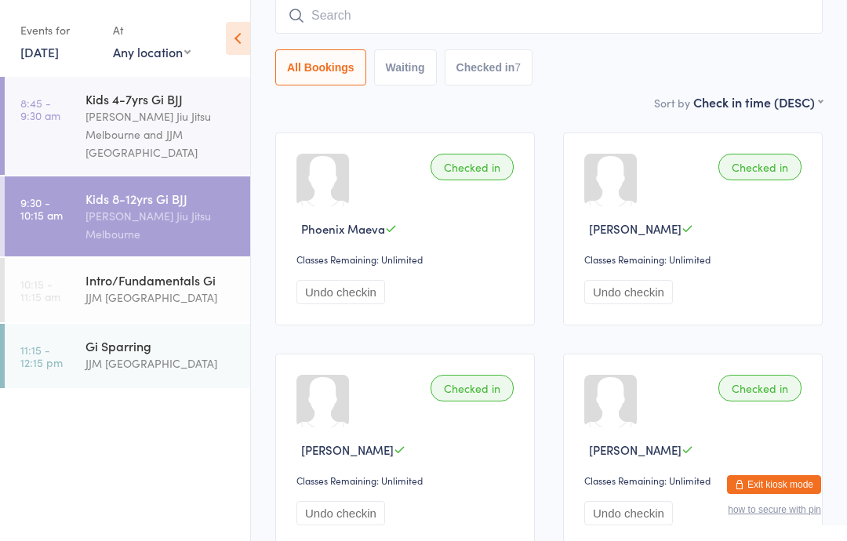
scroll to position [142, 0]
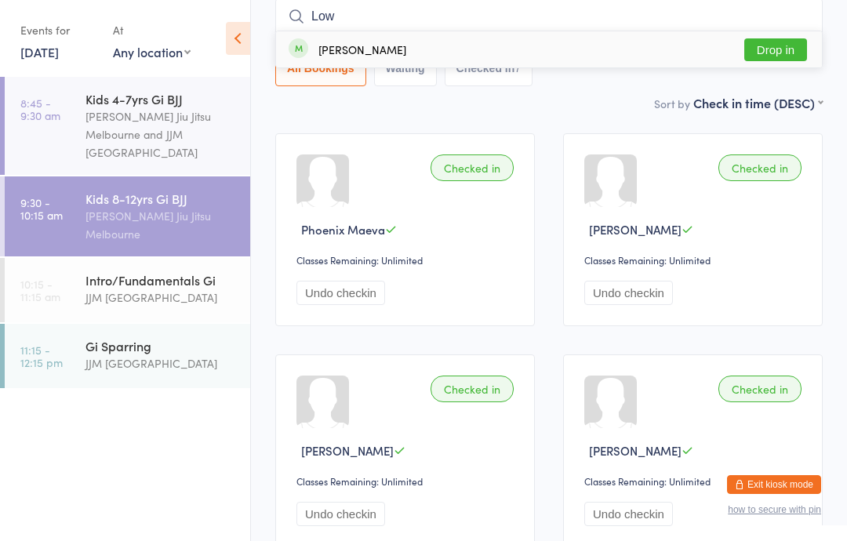
type input "Low"
click at [771, 51] on button "Drop in" at bounding box center [775, 49] width 63 height 23
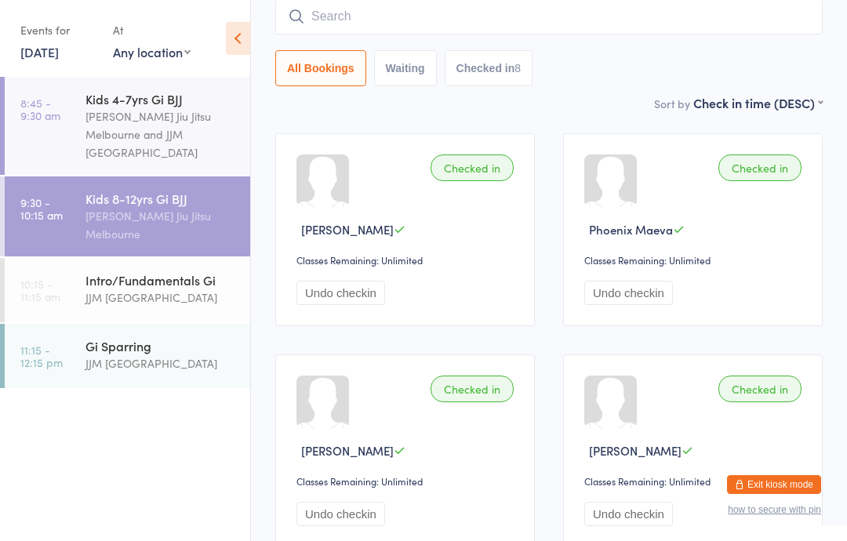
click at [134, 300] on div "JJM [GEOGRAPHIC_DATA]" at bounding box center [160, 298] width 151 height 18
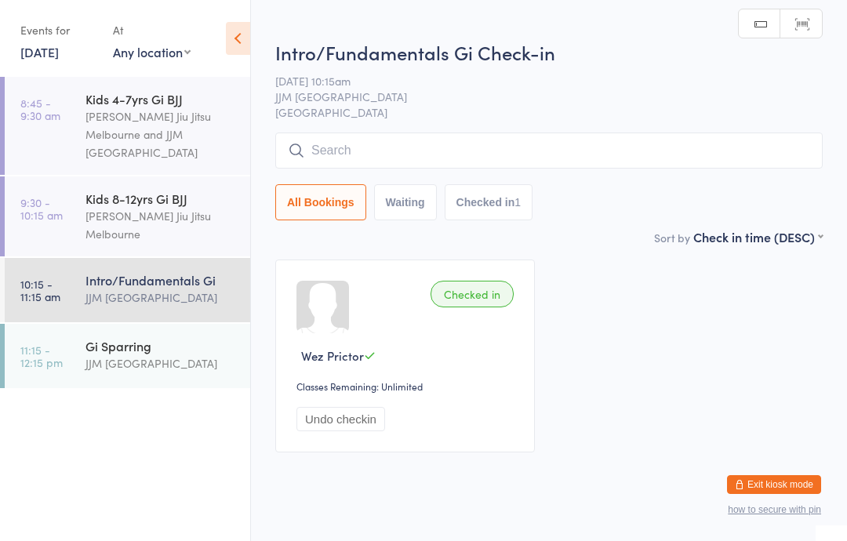
click at [373, 161] on input "search" at bounding box center [548, 151] width 547 height 36
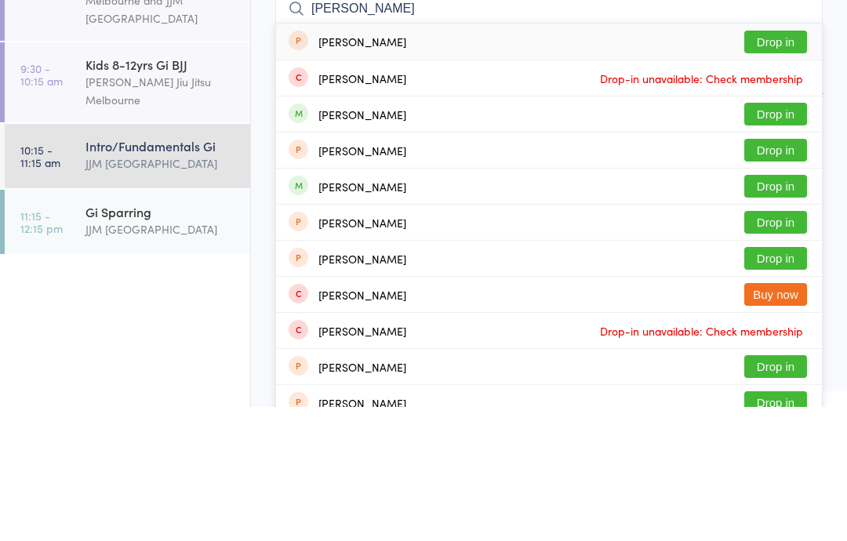
type input "[PERSON_NAME]"
click at [772, 237] on button "Drop in" at bounding box center [775, 248] width 63 height 23
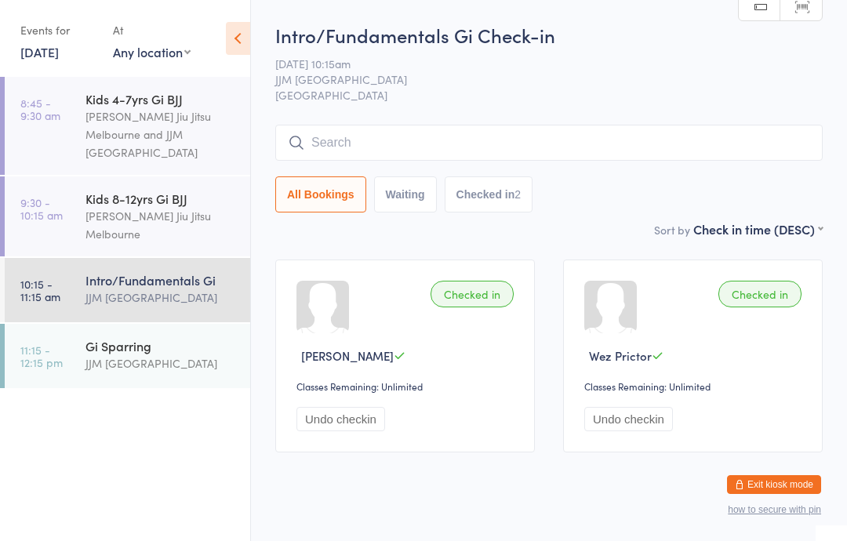
click at [146, 366] on div "JJM [GEOGRAPHIC_DATA]" at bounding box center [160, 363] width 151 height 18
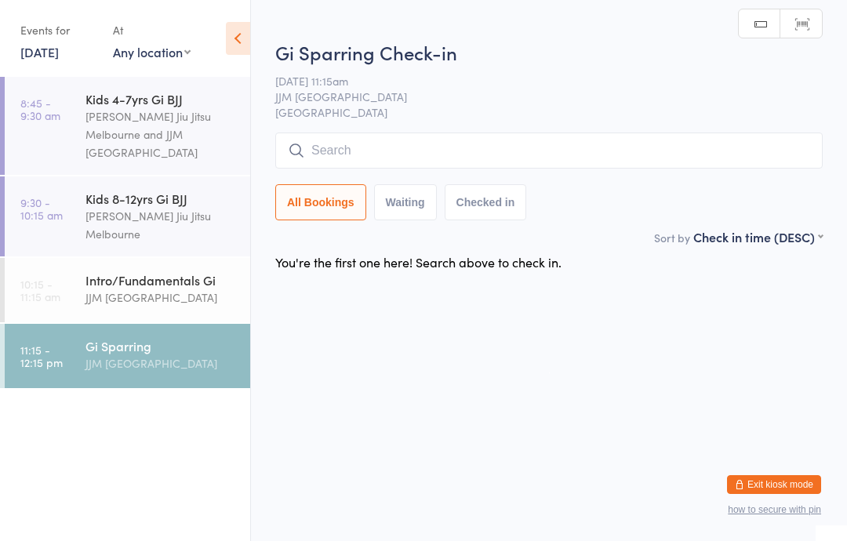
click at [107, 289] on div "Intro/Fundamentals Gi" at bounding box center [160, 279] width 151 height 17
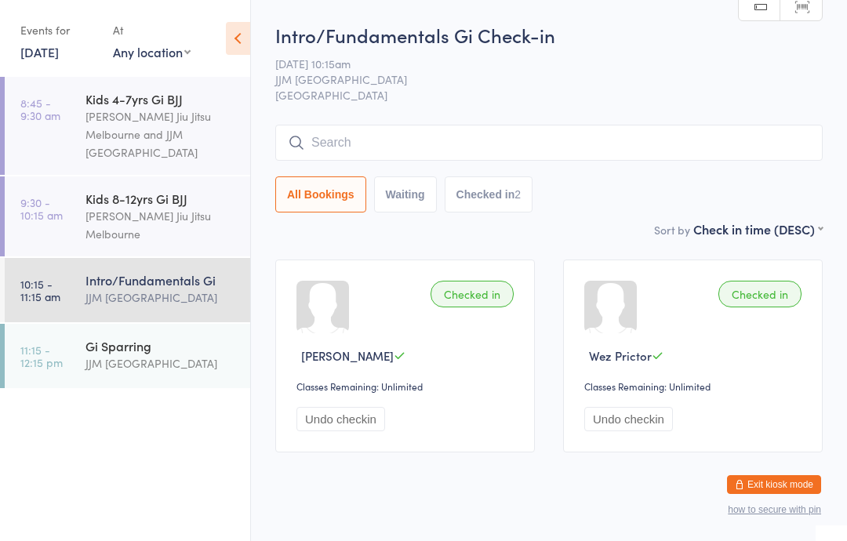
click at [421, 133] on input "search" at bounding box center [548, 143] width 547 height 36
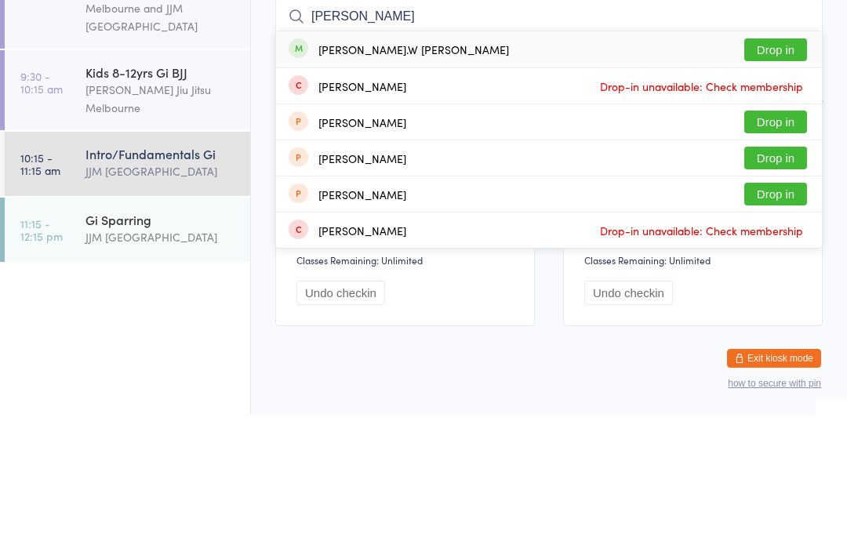
type input "[PERSON_NAME]"
click at [797, 165] on button "Drop in" at bounding box center [775, 176] width 63 height 23
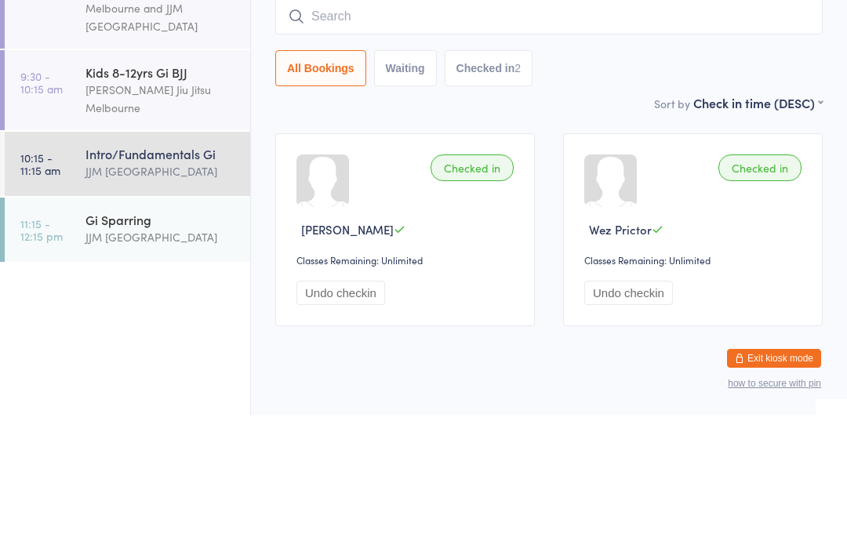
scroll to position [38, 0]
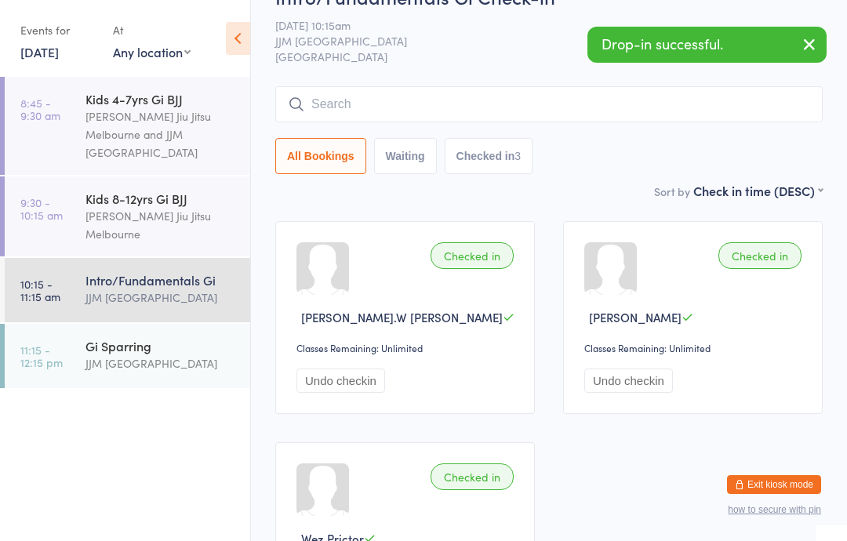
click at [518, 102] on input "search" at bounding box center [548, 104] width 547 height 36
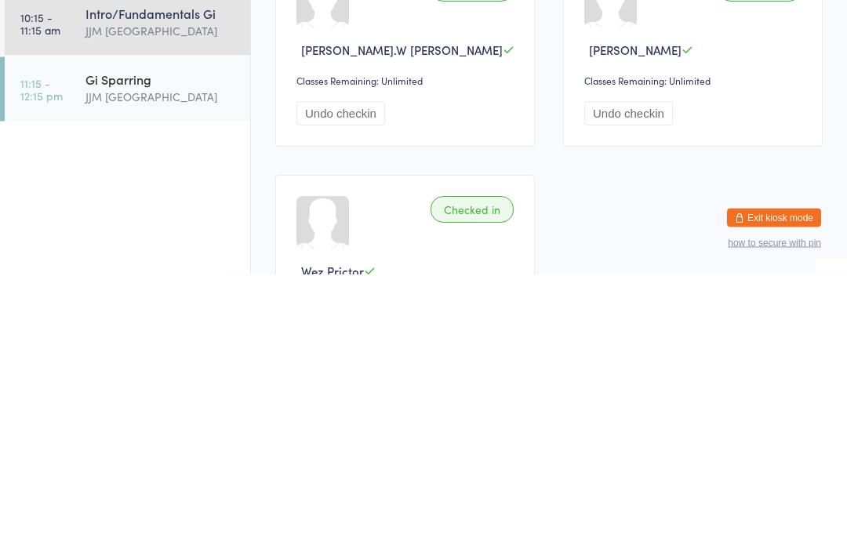
click at [175, 354] on div "JJM [GEOGRAPHIC_DATA]" at bounding box center [160, 363] width 151 height 18
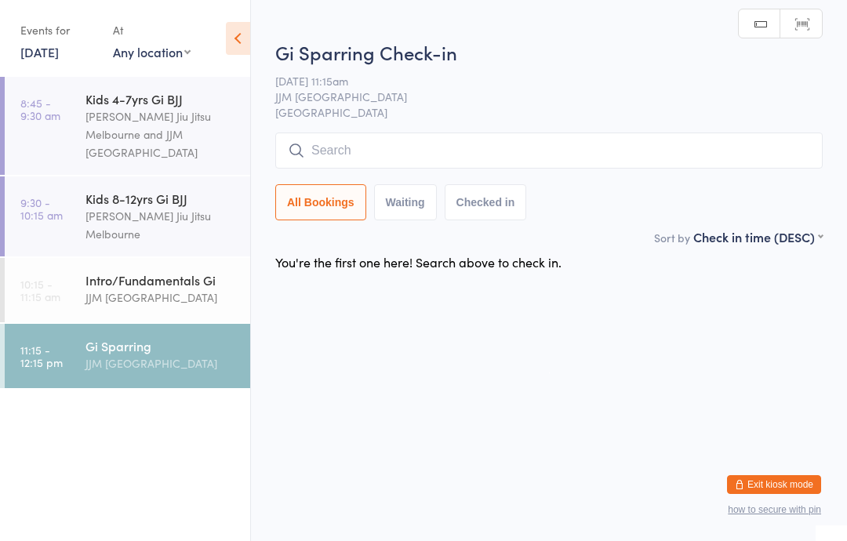
click at [528, 138] on input "search" at bounding box center [548, 151] width 547 height 36
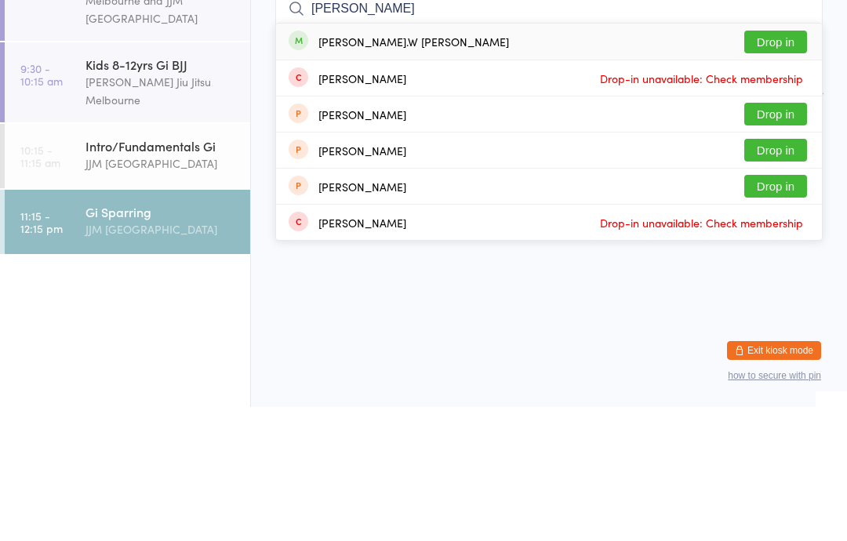
type input "[PERSON_NAME]"
click at [790, 165] on button "Drop in" at bounding box center [775, 176] width 63 height 23
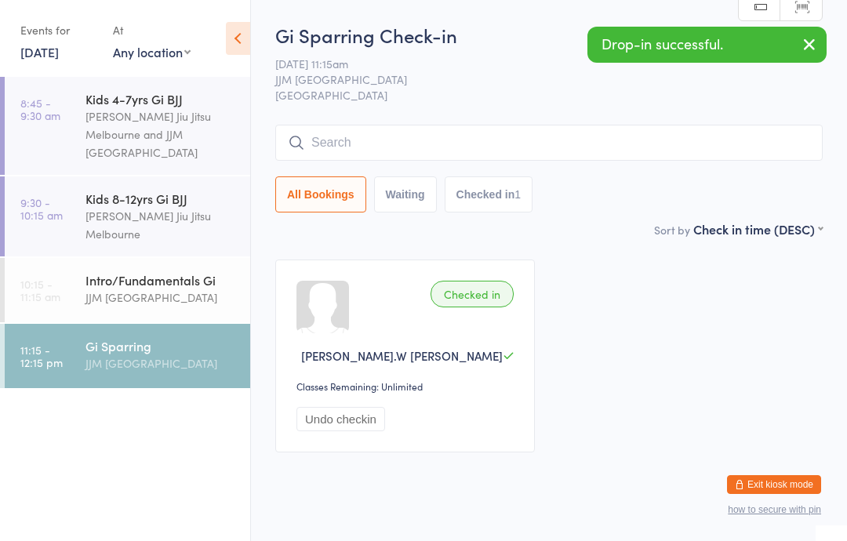
click at [176, 314] on div "Intro/Fundamentals Gi JJM [GEOGRAPHIC_DATA]" at bounding box center [167, 289] width 165 height 62
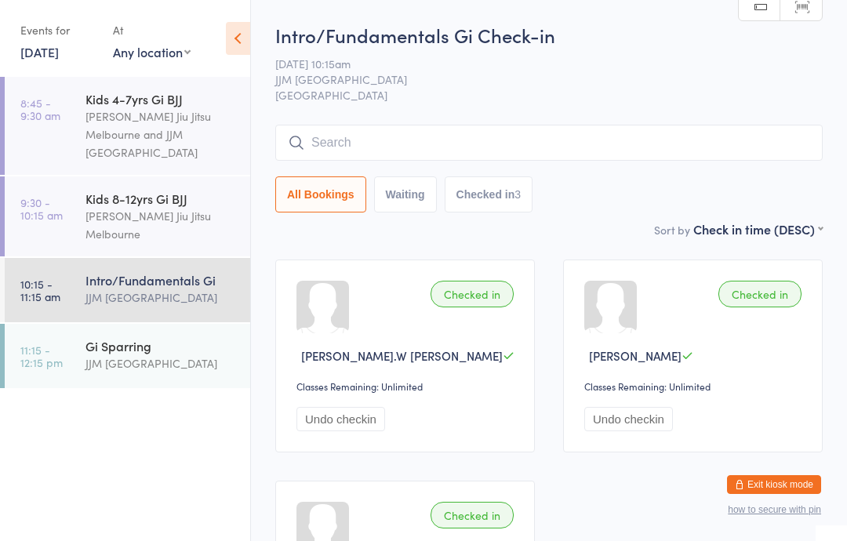
click at [558, 149] on input "search" at bounding box center [548, 143] width 547 height 36
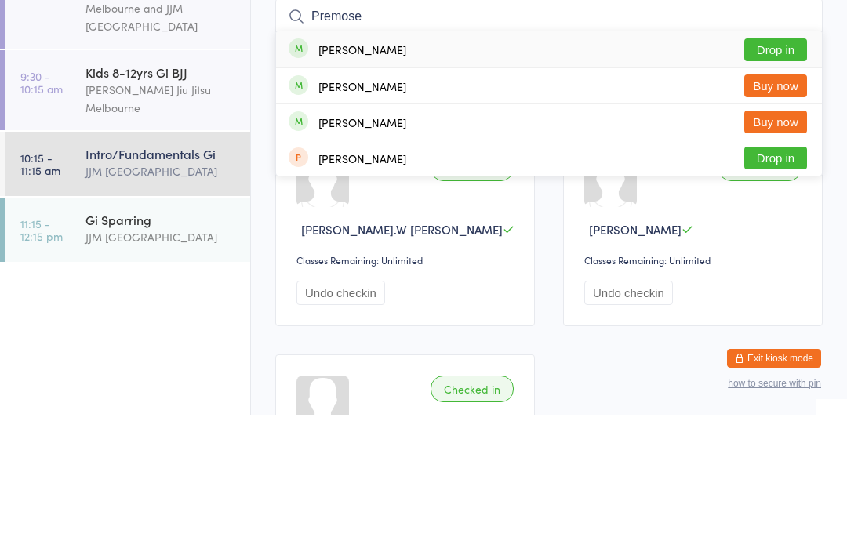
type input "Premose"
click at [775, 165] on button "Drop in" at bounding box center [775, 176] width 63 height 23
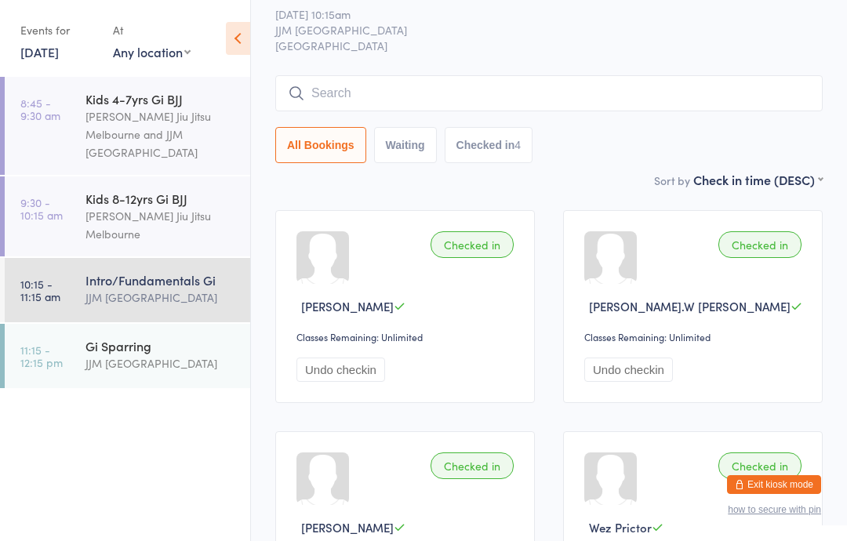
scroll to position [49, 0]
click at [572, 79] on input "search" at bounding box center [548, 94] width 547 height 36
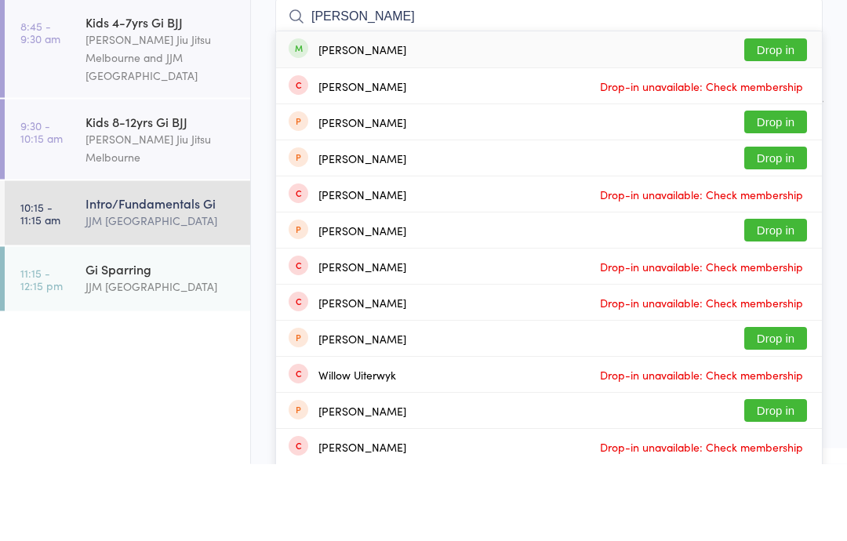
type input "[PERSON_NAME]"
click at [497, 109] on div "[PERSON_NAME] Drop in" at bounding box center [549, 127] width 546 height 36
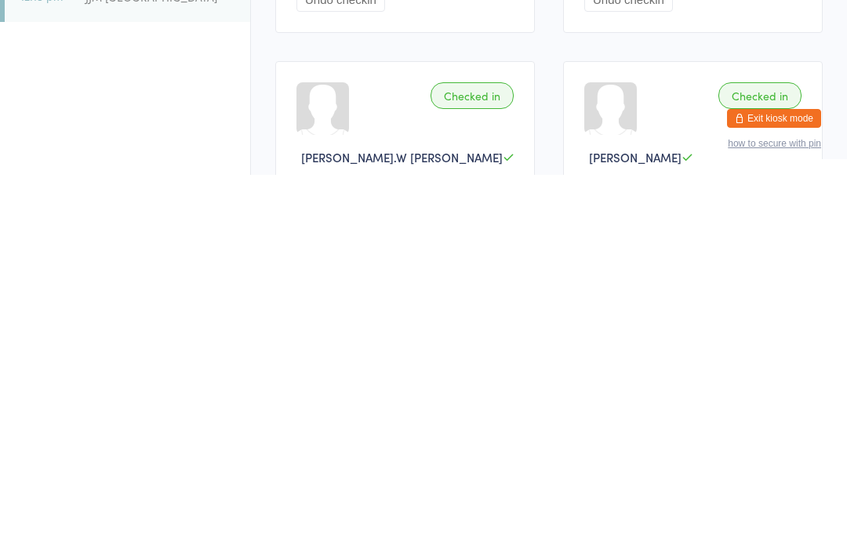
scroll to position [59, 0]
